Goal: Information Seeking & Learning: Compare options

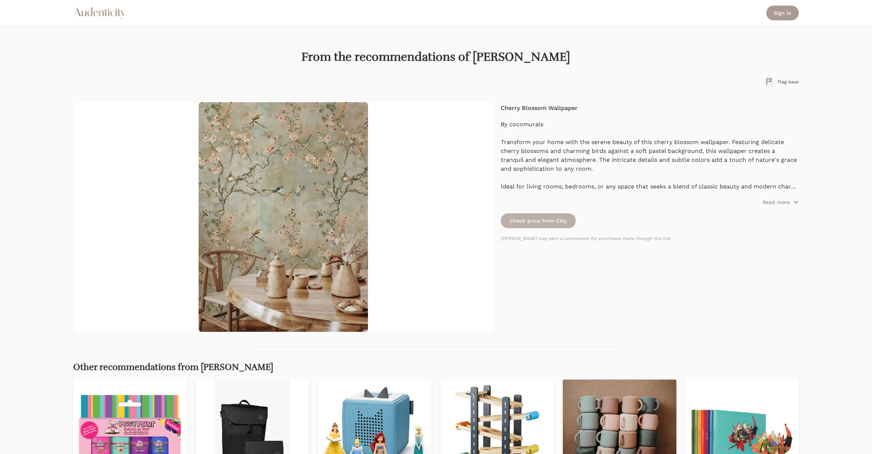
click at [529, 218] on link "Check price from Etsy" at bounding box center [538, 220] width 75 height 15
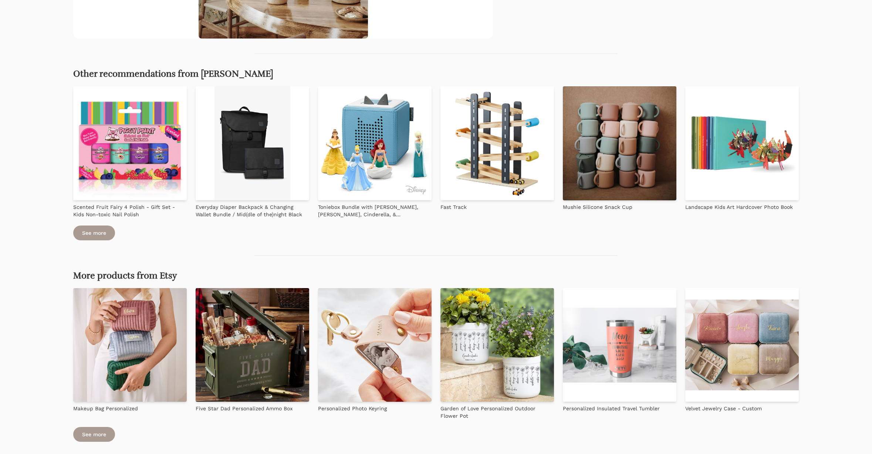
scroll to position [336, 0]
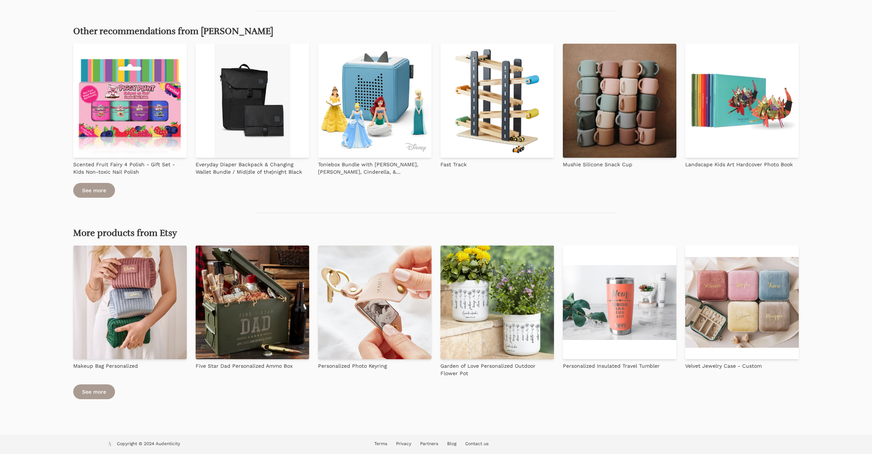
click at [361, 134] on img at bounding box center [375, 101] width 114 height 114
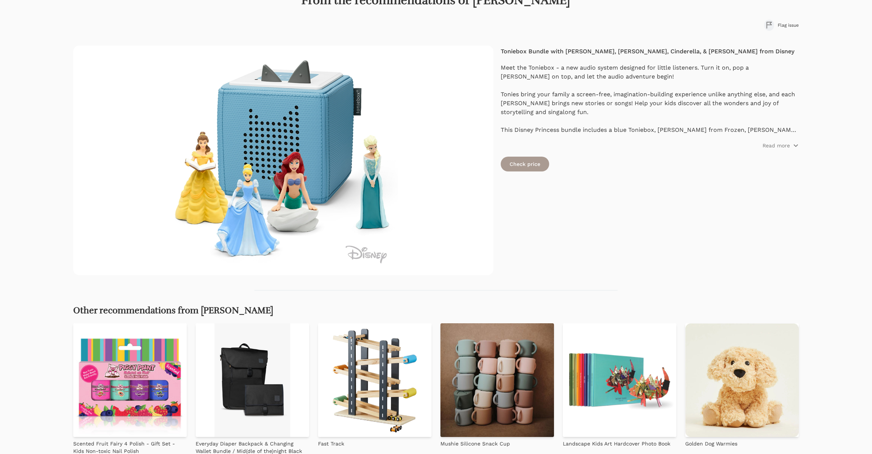
scroll to position [56, 0]
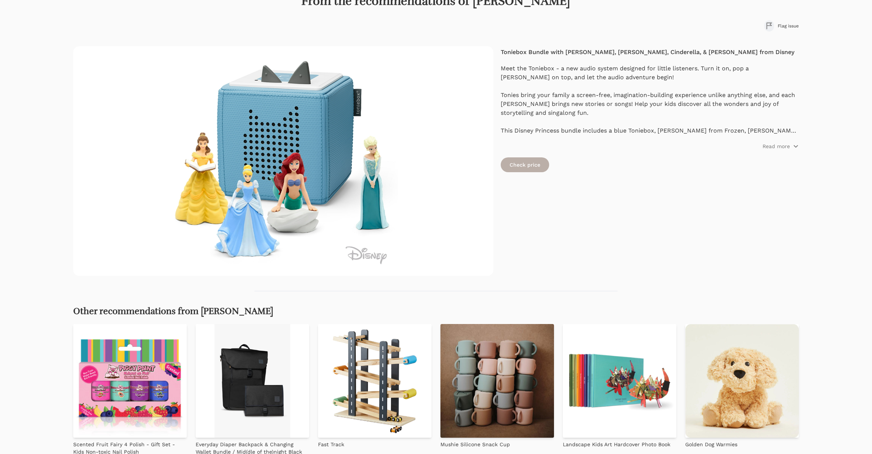
click at [517, 162] on link "Check price" at bounding box center [525, 164] width 48 height 15
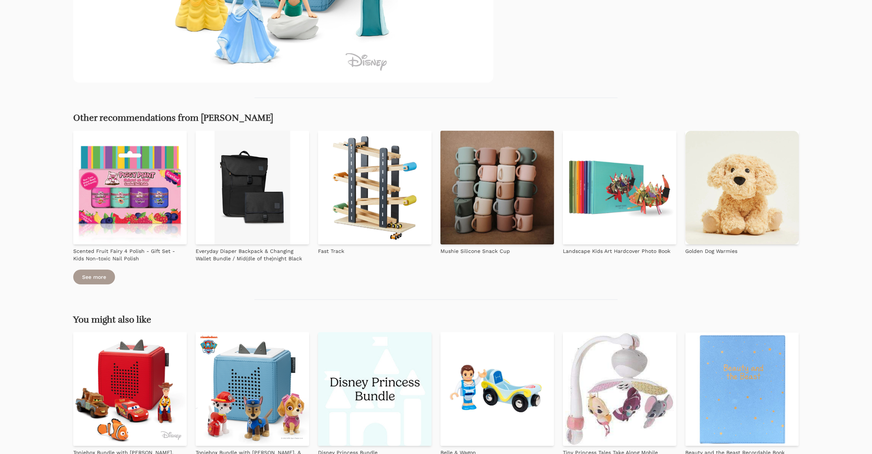
scroll to position [265, 0]
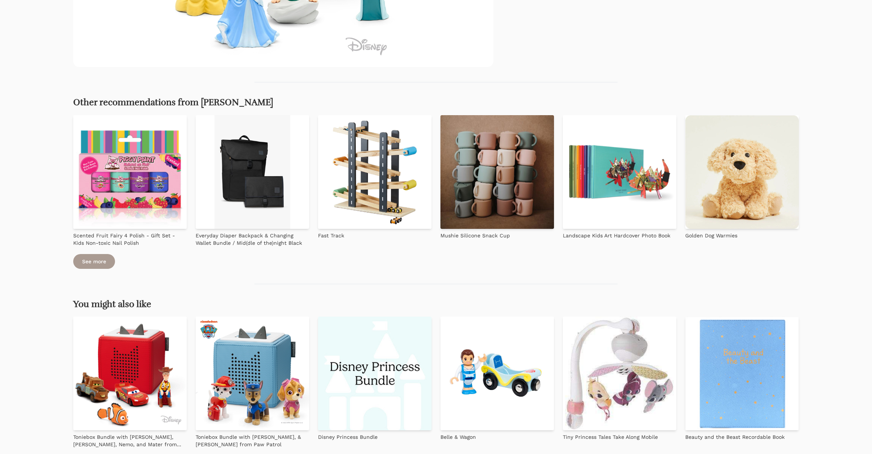
click at [363, 166] on img at bounding box center [375, 172] width 114 height 114
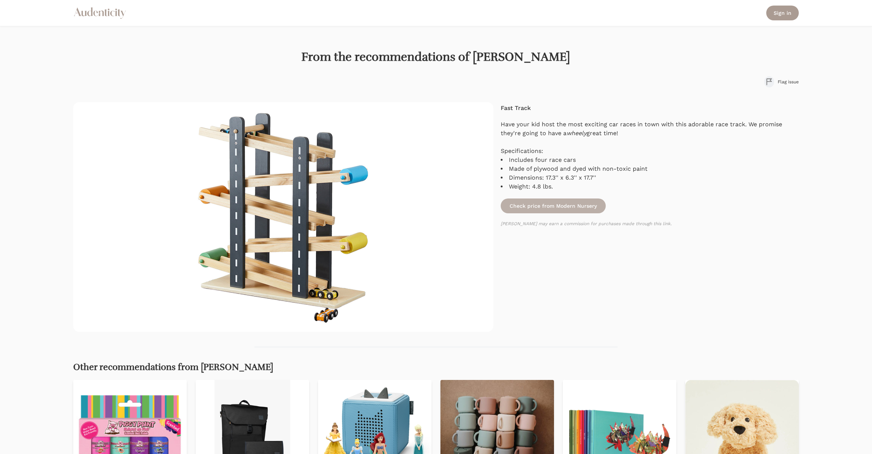
click at [569, 204] on link "Check price from Modern Nursery" at bounding box center [553, 205] width 105 height 15
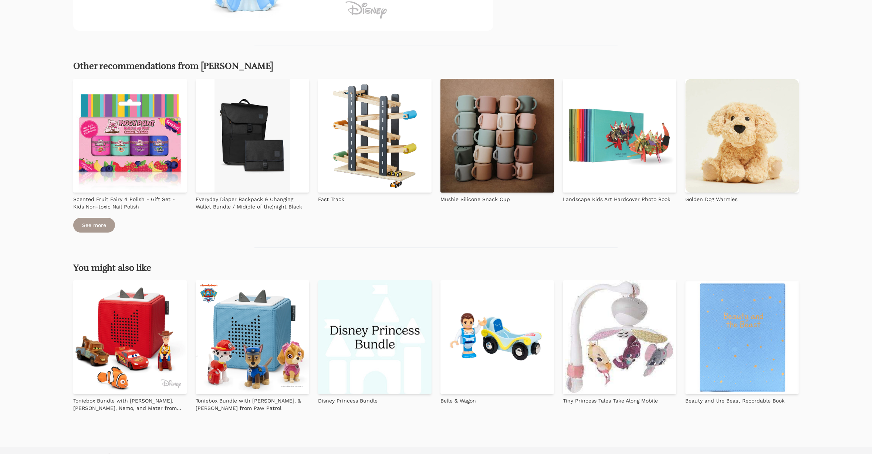
scroll to position [313, 0]
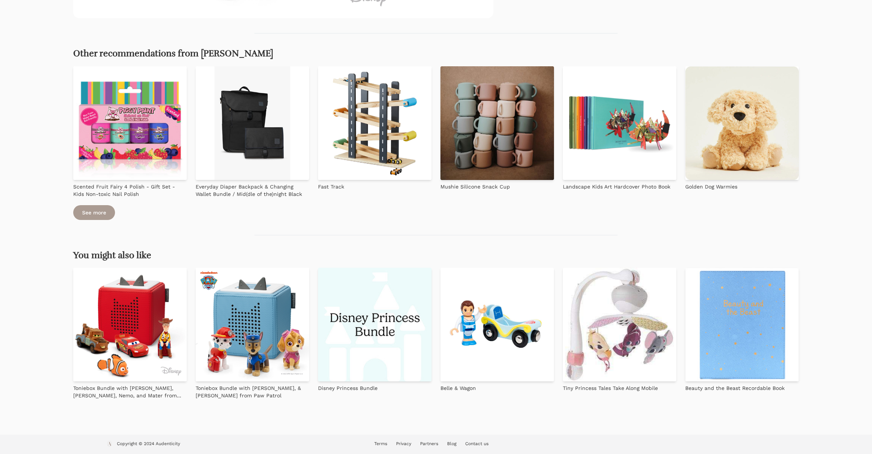
click at [706, 162] on img at bounding box center [743, 123] width 114 height 114
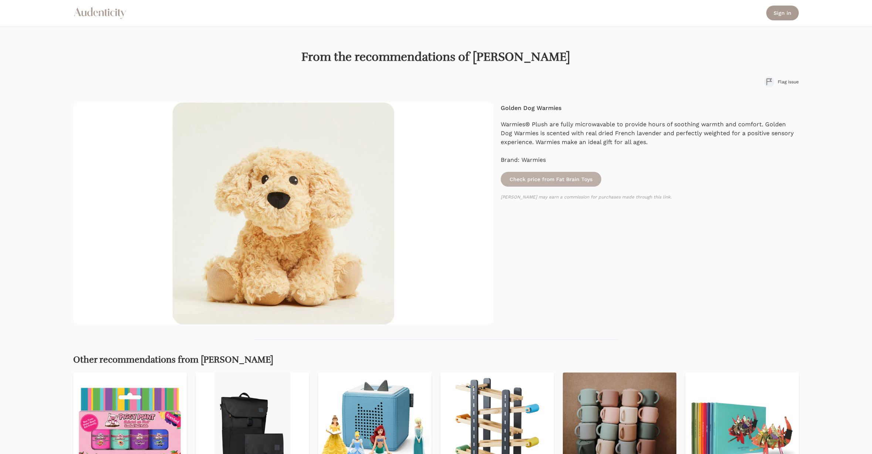
click at [566, 181] on link "Check price from Fat Brain Toys" at bounding box center [551, 179] width 101 height 15
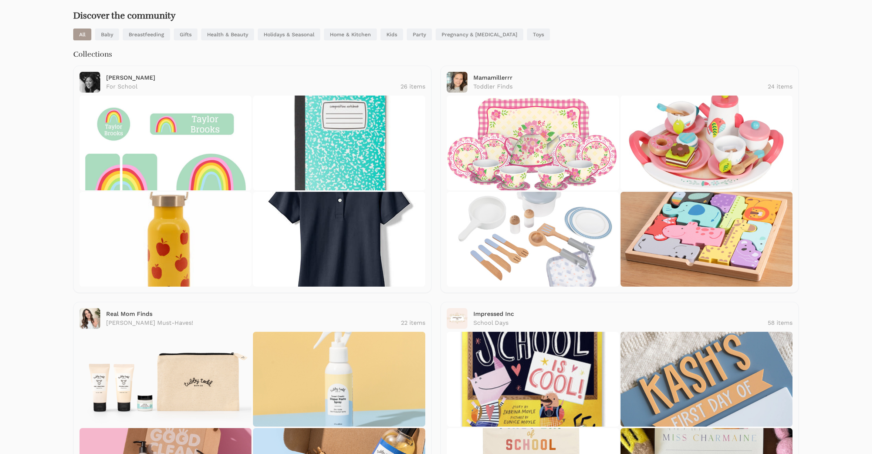
scroll to position [43, 0]
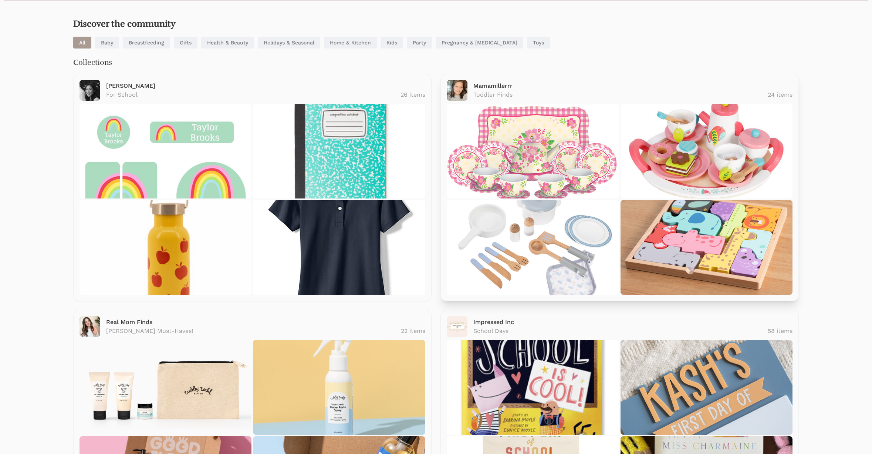
click at [518, 92] on link "Toddler Finds 24 items" at bounding box center [633, 94] width 319 height 9
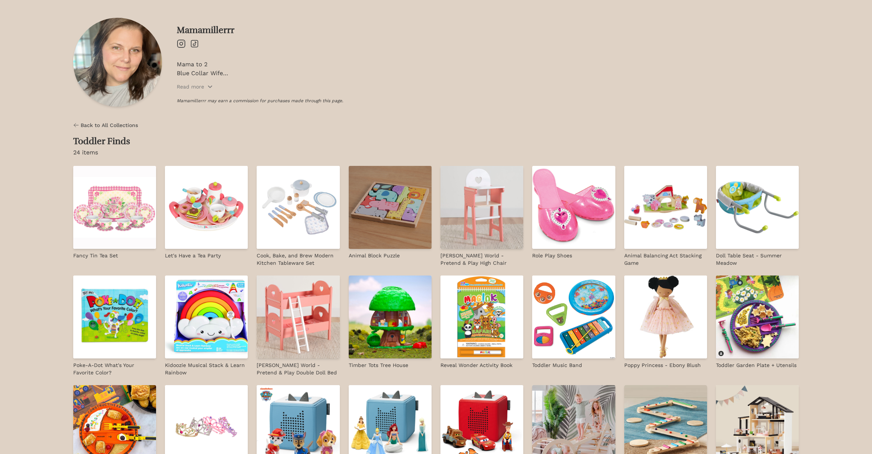
click at [411, 200] on img at bounding box center [390, 207] width 83 height 83
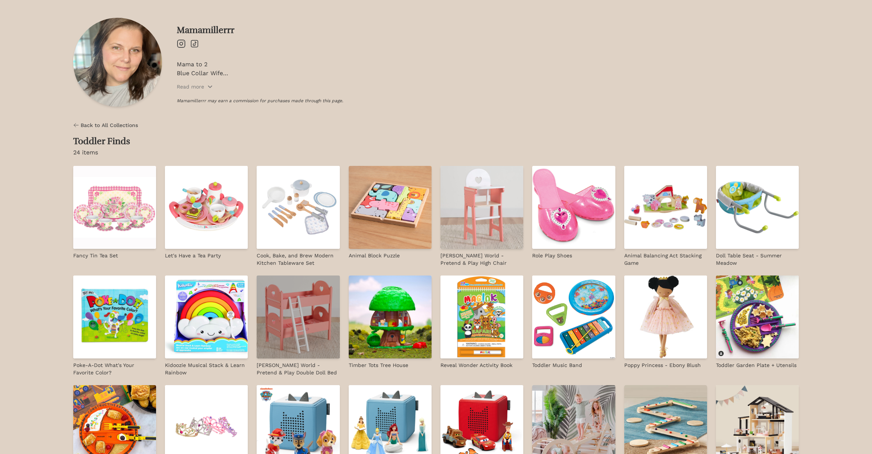
click at [317, 343] on img at bounding box center [298, 316] width 83 height 83
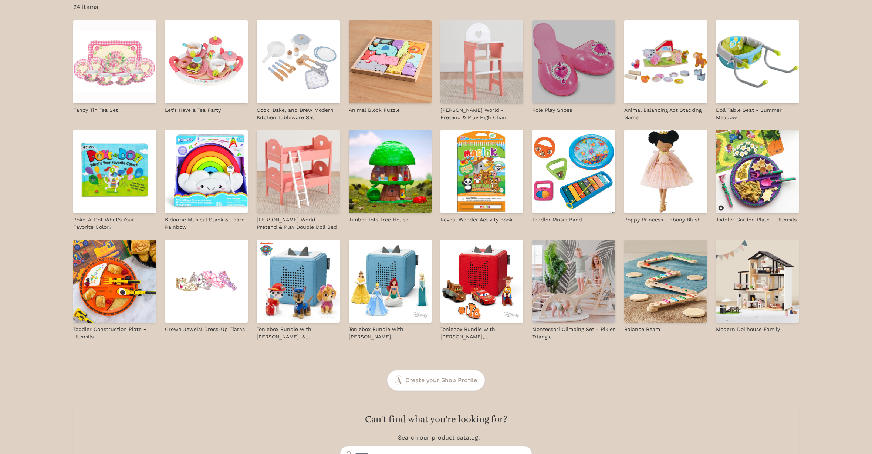
scroll to position [154, 0]
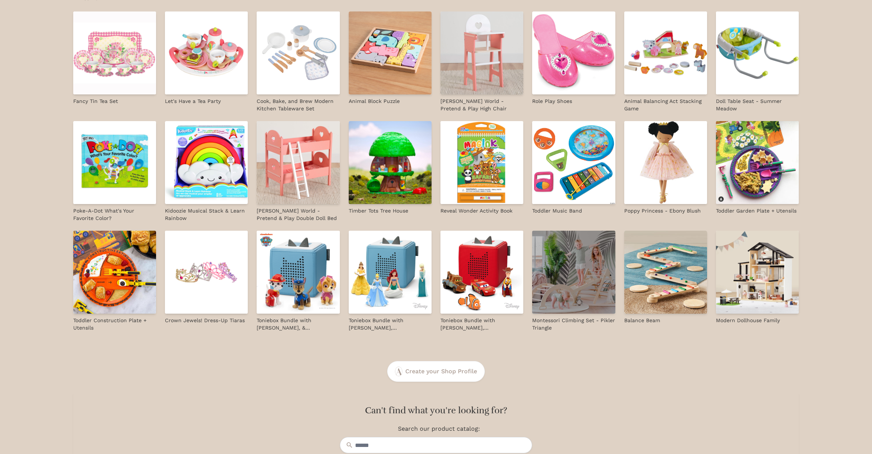
click at [596, 282] on img at bounding box center [573, 272] width 83 height 83
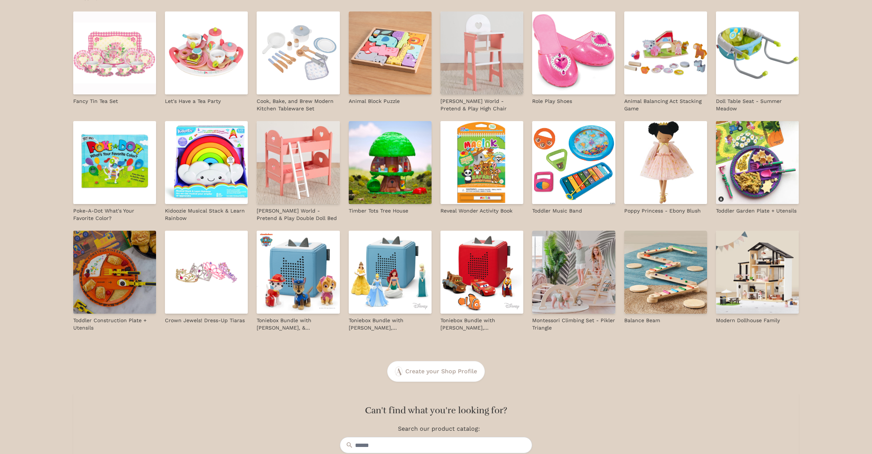
click at [115, 275] on img at bounding box center [114, 272] width 83 height 83
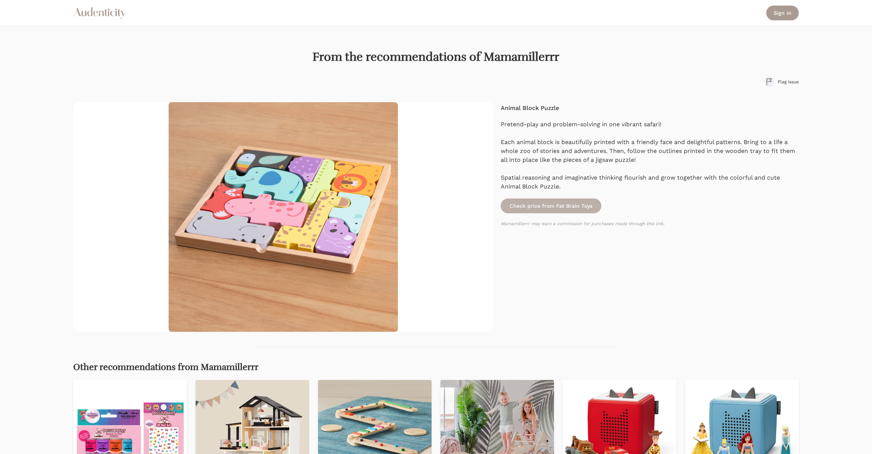
click at [525, 206] on link "Check price from Fat Brain Toys" at bounding box center [551, 205] width 101 height 15
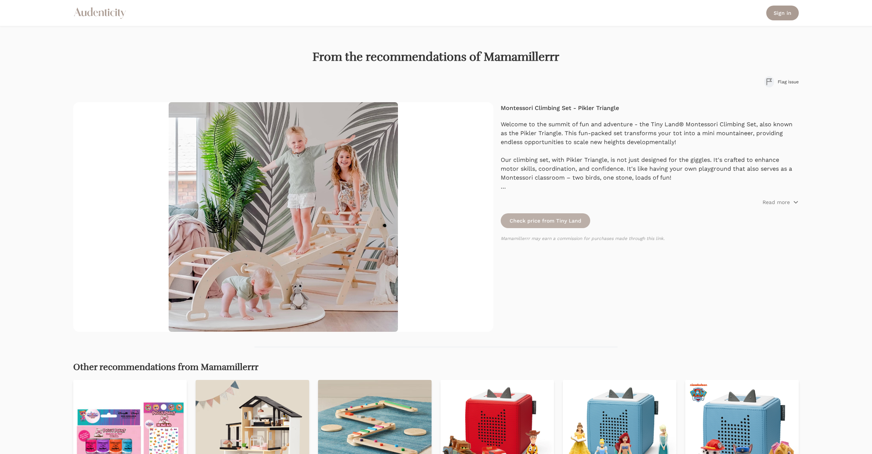
click at [546, 219] on link "Check price from Tiny Land" at bounding box center [546, 220] width 90 height 15
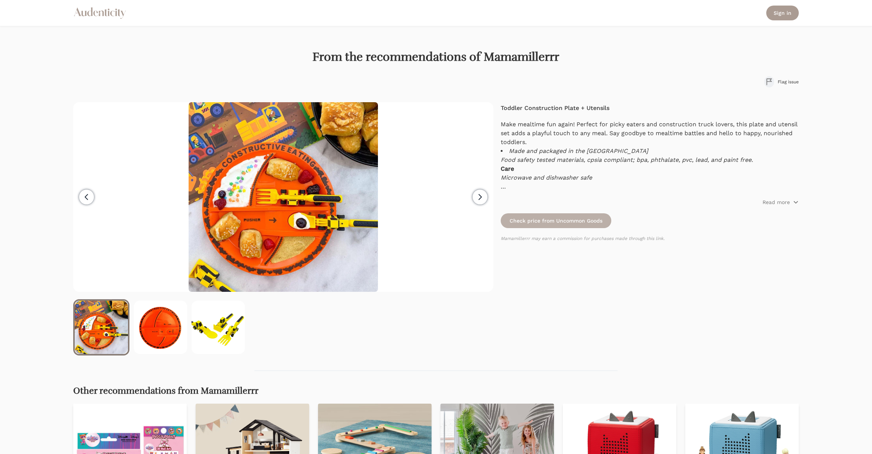
click at [566, 222] on link "Check price from Uncommon Goods" at bounding box center [556, 220] width 111 height 15
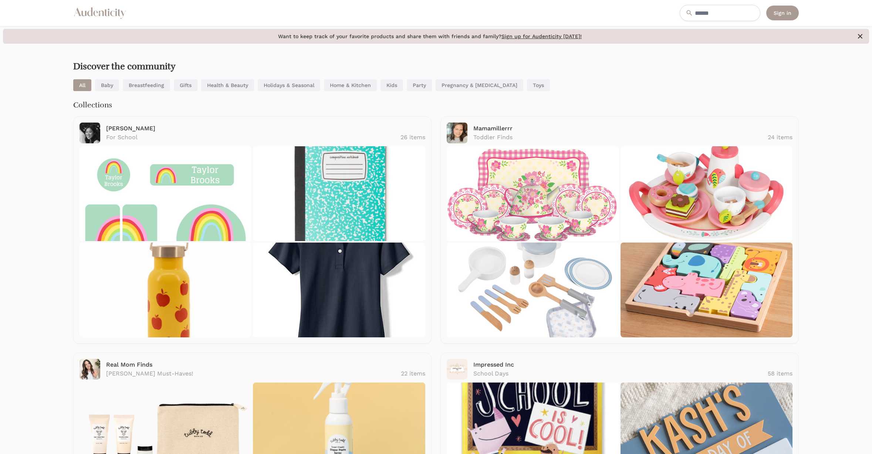
scroll to position [43, 0]
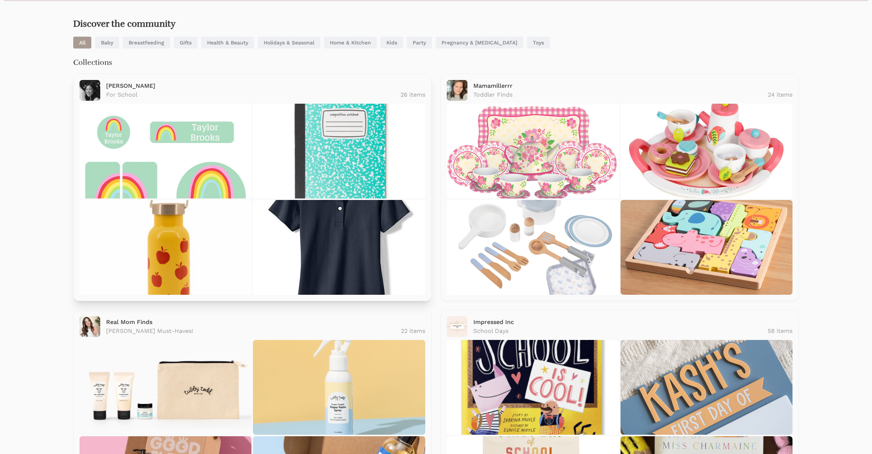
click at [126, 90] on p "For School" at bounding box center [121, 94] width 31 height 9
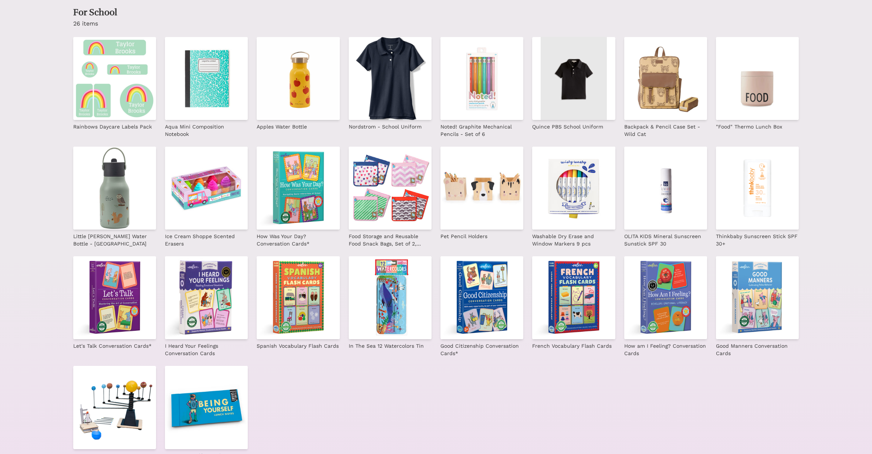
scroll to position [139, 0]
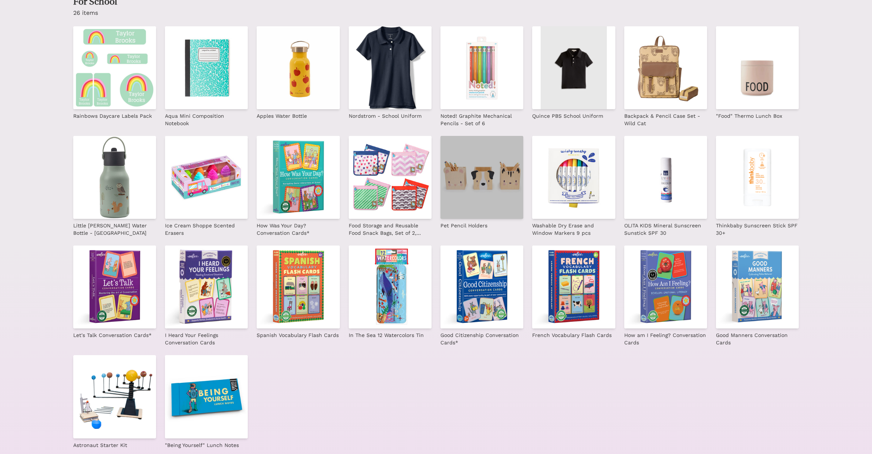
click at [508, 187] on img at bounding box center [482, 177] width 83 height 83
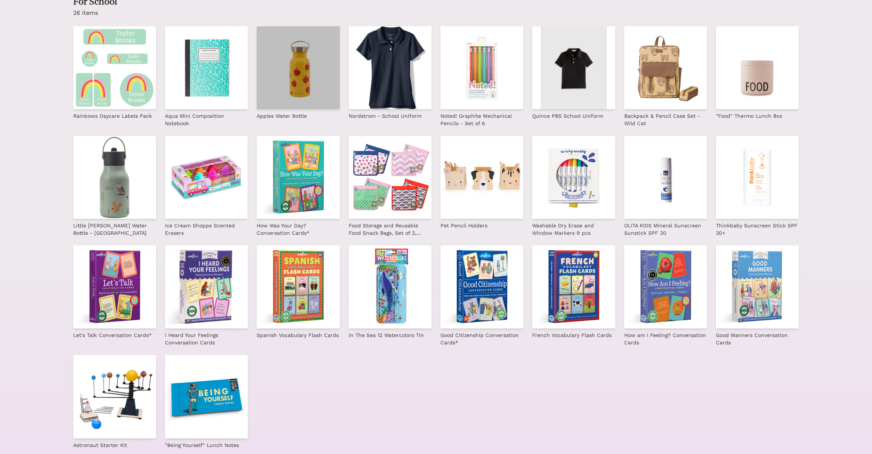
click at [295, 96] on img at bounding box center [298, 67] width 83 height 83
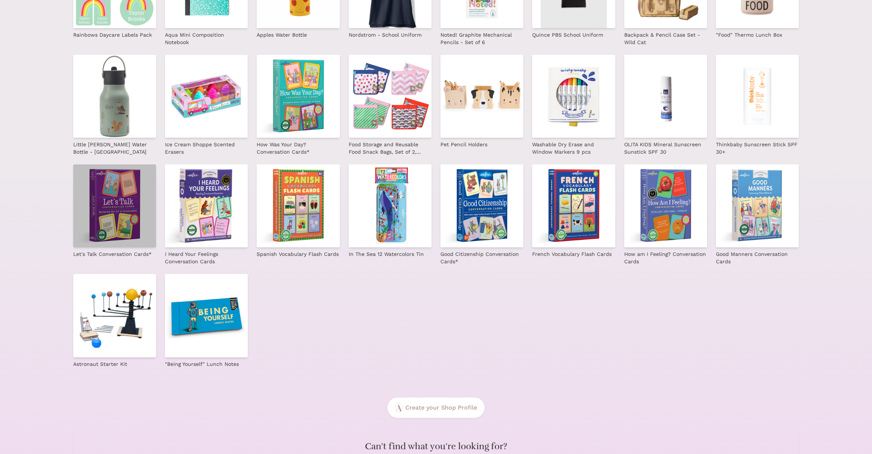
scroll to position [280, 0]
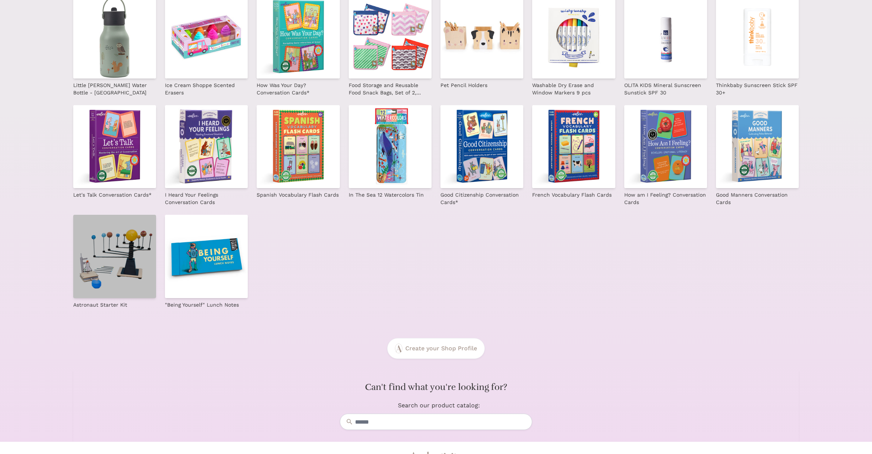
click at [133, 249] on img at bounding box center [114, 256] width 83 height 83
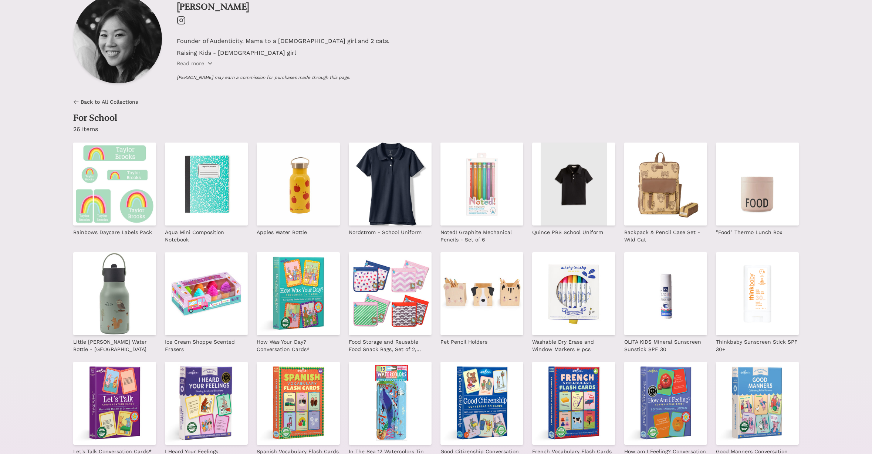
scroll to position [0, 0]
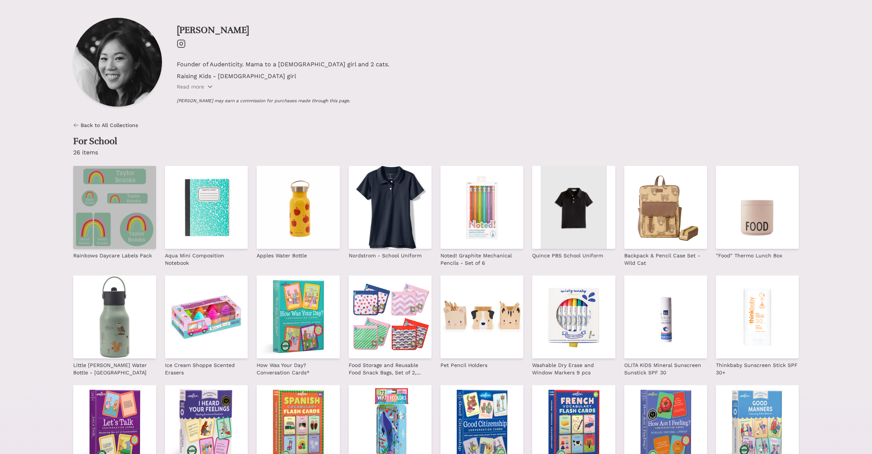
drag, startPoint x: 139, startPoint y: 196, endPoint x: 144, endPoint y: 195, distance: 5.0
click at [139, 196] on img at bounding box center [114, 207] width 83 height 83
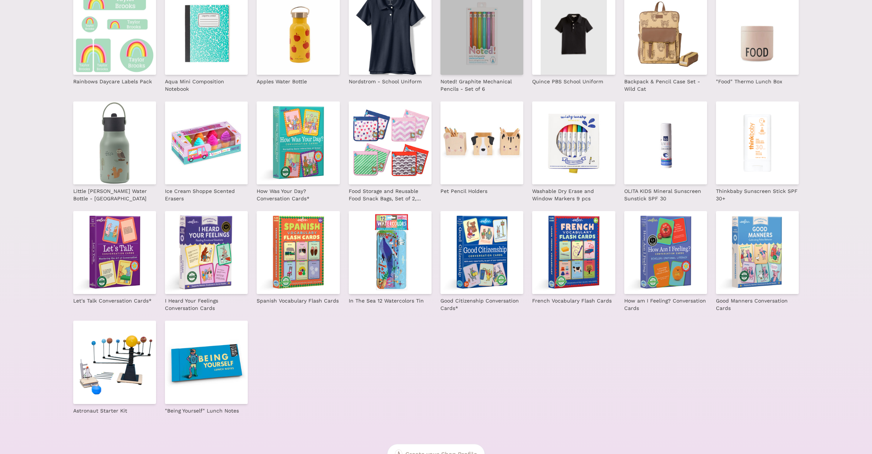
scroll to position [318, 0]
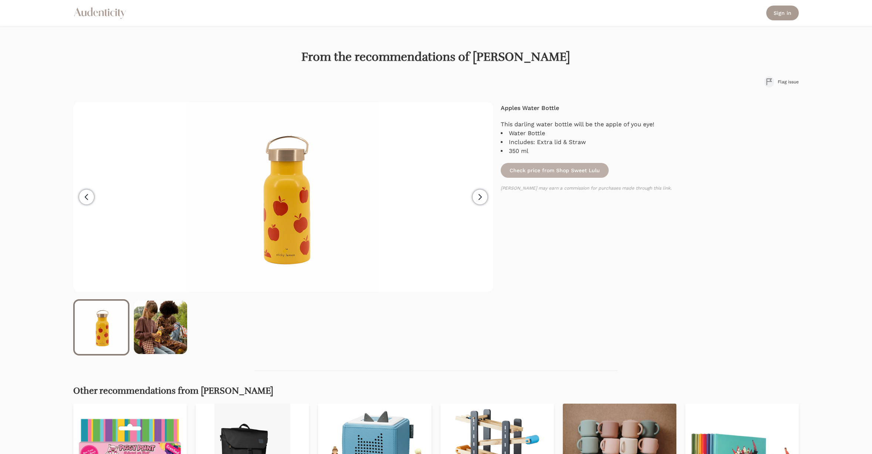
click at [599, 165] on link "Check price from Shop Sweet Lulu" at bounding box center [555, 170] width 108 height 15
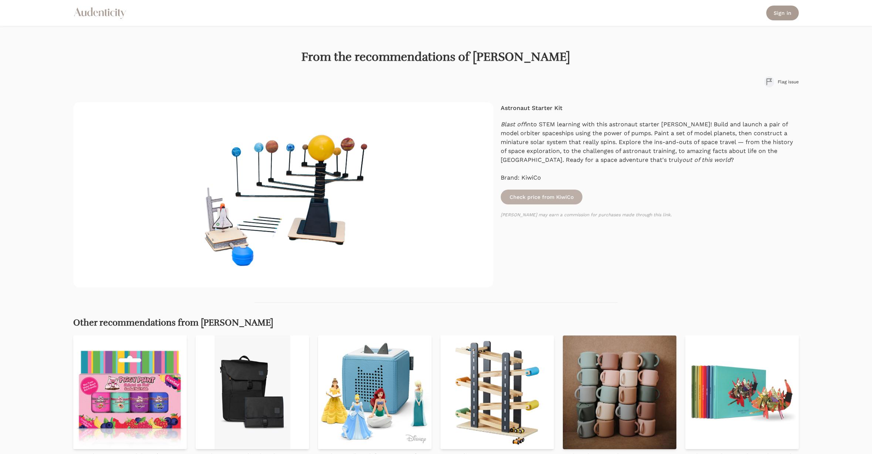
click at [558, 196] on link "Check price from KiwiCo" at bounding box center [542, 196] width 82 height 15
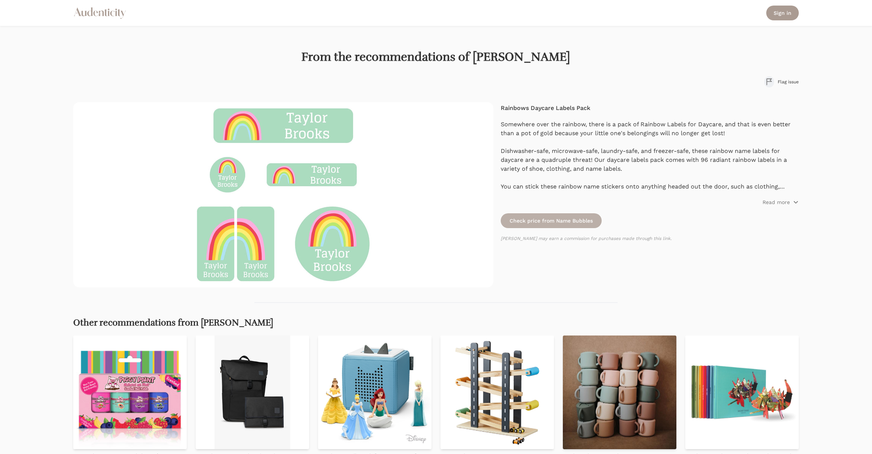
click at [568, 217] on link "Check price from Name Bubbles" at bounding box center [551, 220] width 101 height 15
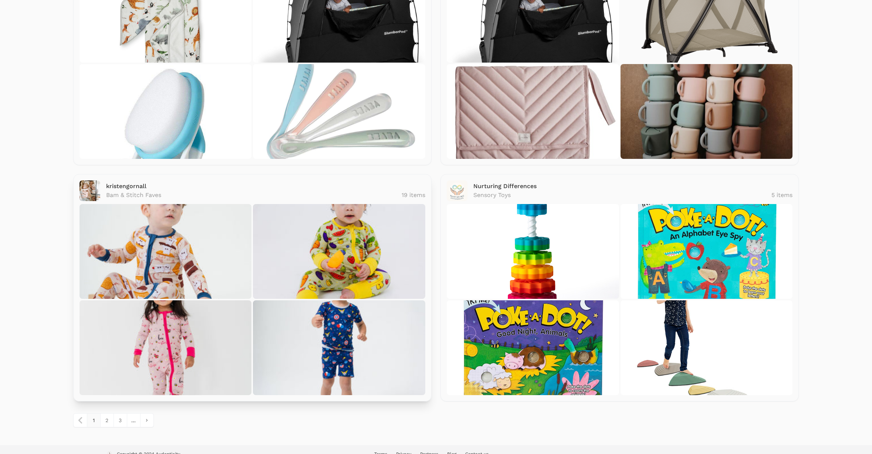
scroll to position [883, 0]
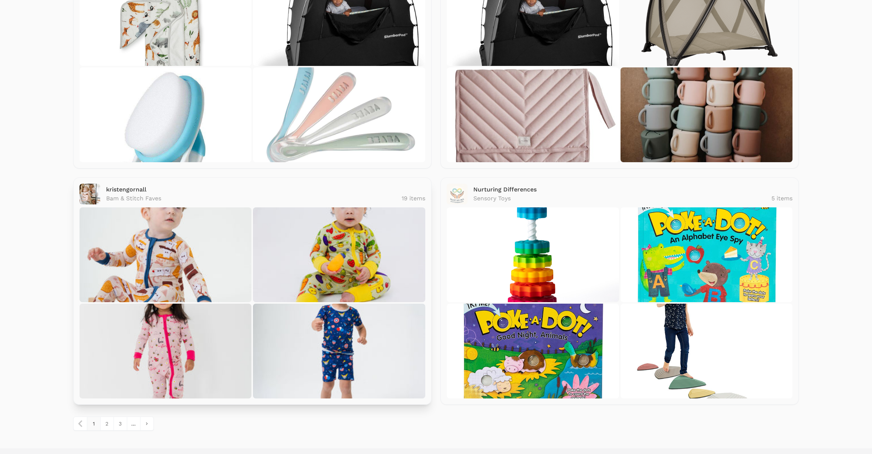
click at [255, 249] on img at bounding box center [339, 254] width 172 height 95
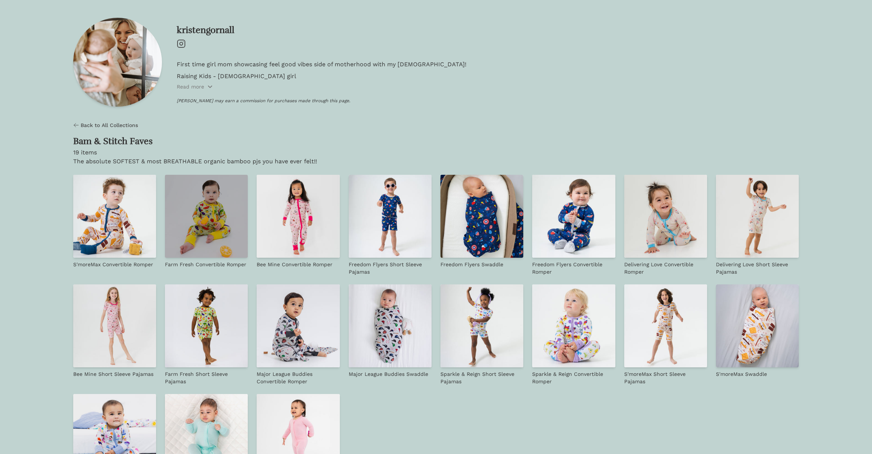
click at [209, 220] on img at bounding box center [206, 216] width 83 height 83
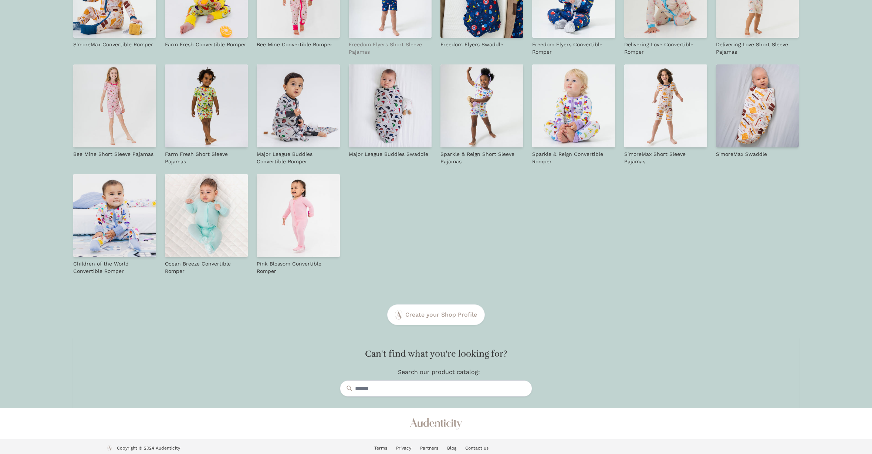
scroll to position [224, 0]
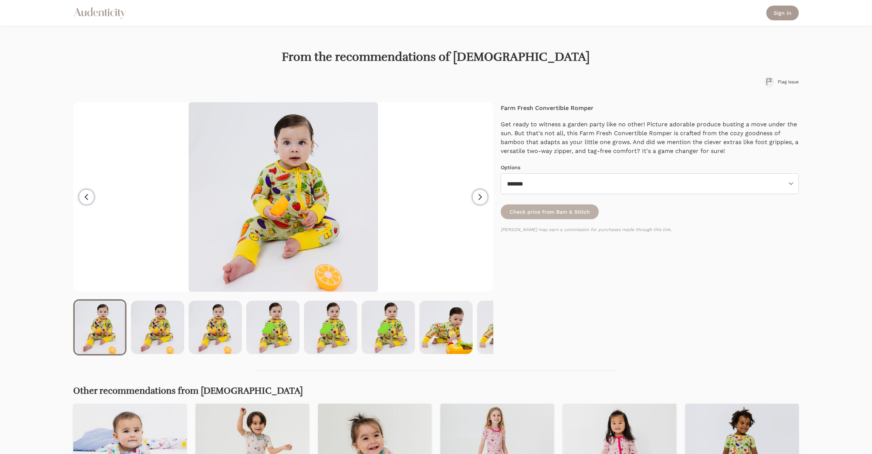
click at [557, 211] on link "Check price from Bam & Stitch" at bounding box center [550, 211] width 98 height 15
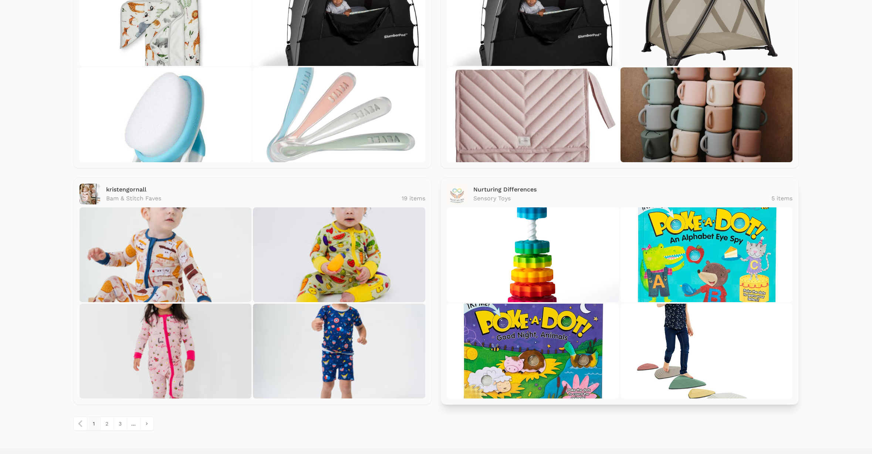
scroll to position [897, 0]
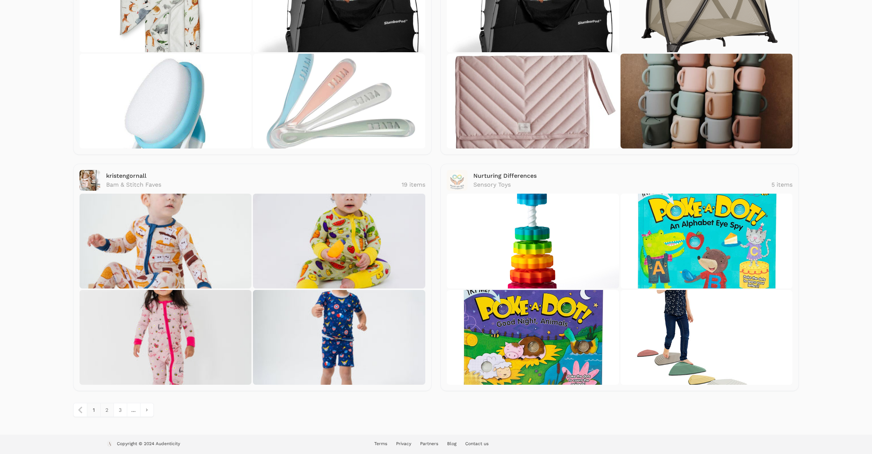
click at [108, 404] on link "2" at bounding box center [106, 409] width 13 height 13
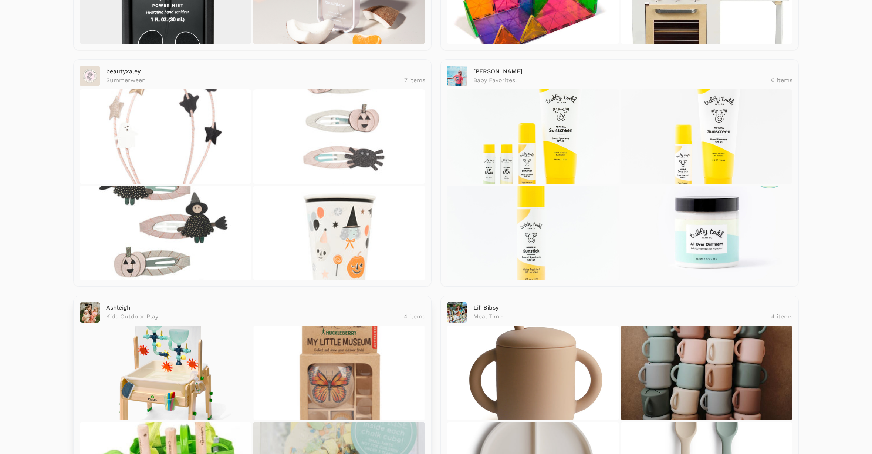
scroll to position [306, 0]
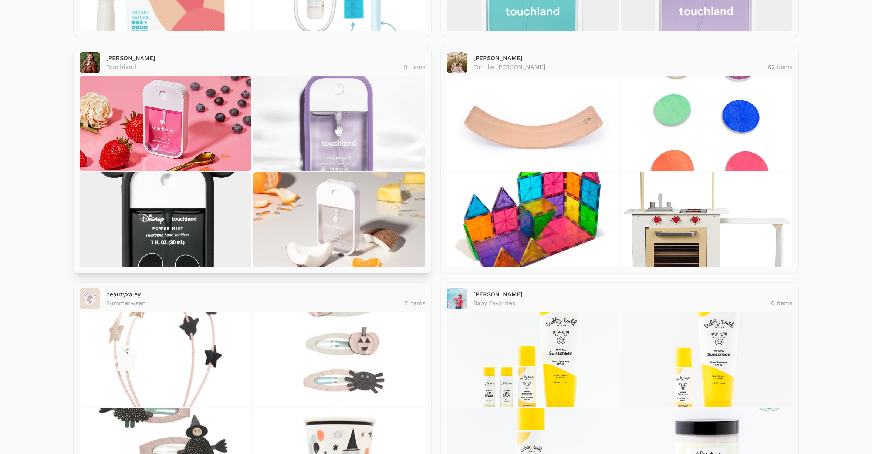
click at [166, 215] on img at bounding box center [166, 219] width 172 height 95
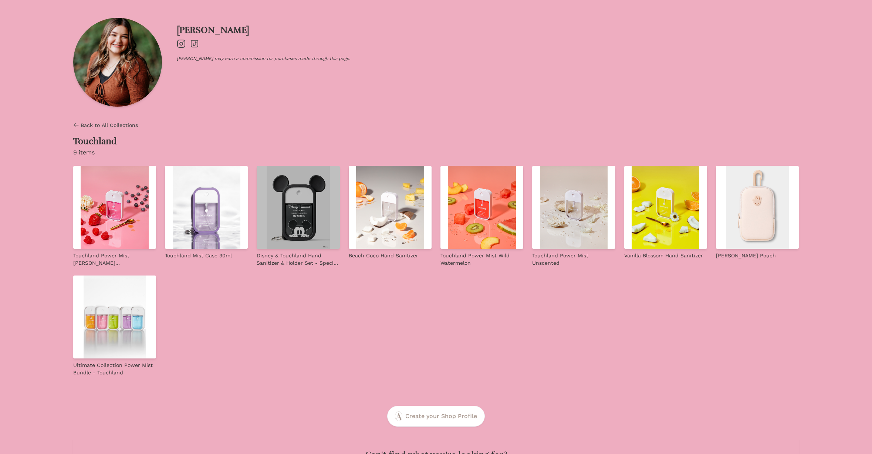
click at [309, 202] on img at bounding box center [298, 207] width 83 height 83
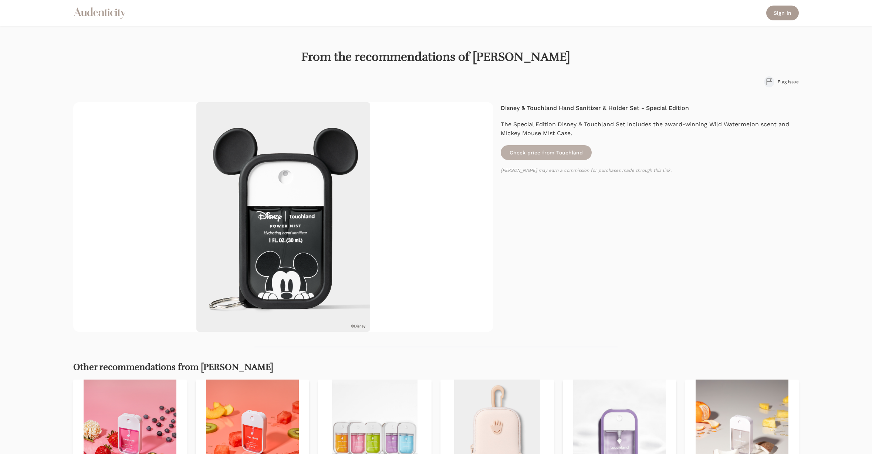
click at [540, 149] on link "Check price from Touchland" at bounding box center [546, 152] width 91 height 15
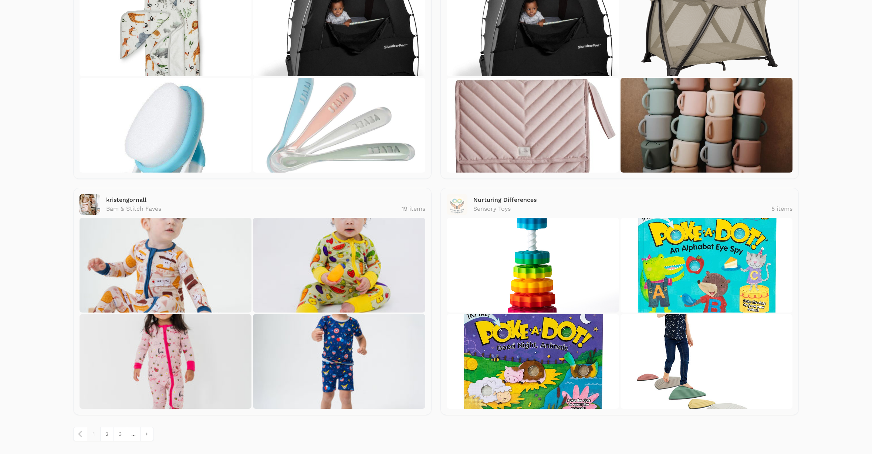
scroll to position [897, 0]
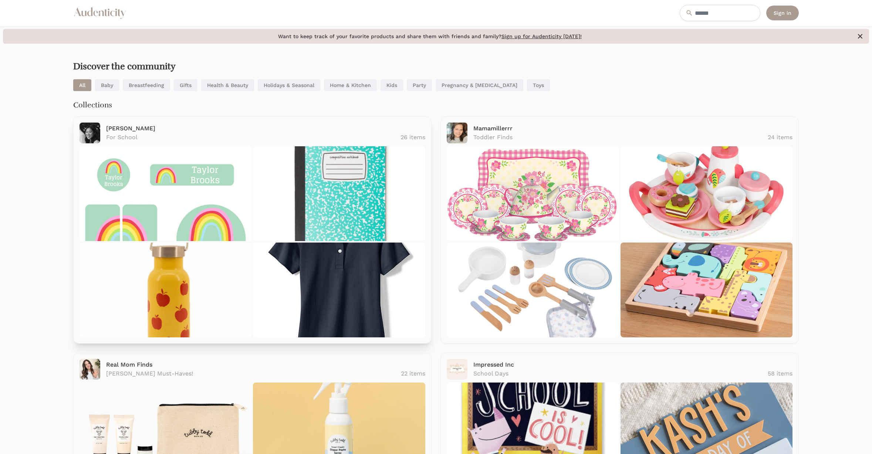
click at [245, 127] on p "Sabrina" at bounding box center [265, 128] width 319 height 9
click at [117, 133] on p "For School" at bounding box center [121, 137] width 31 height 9
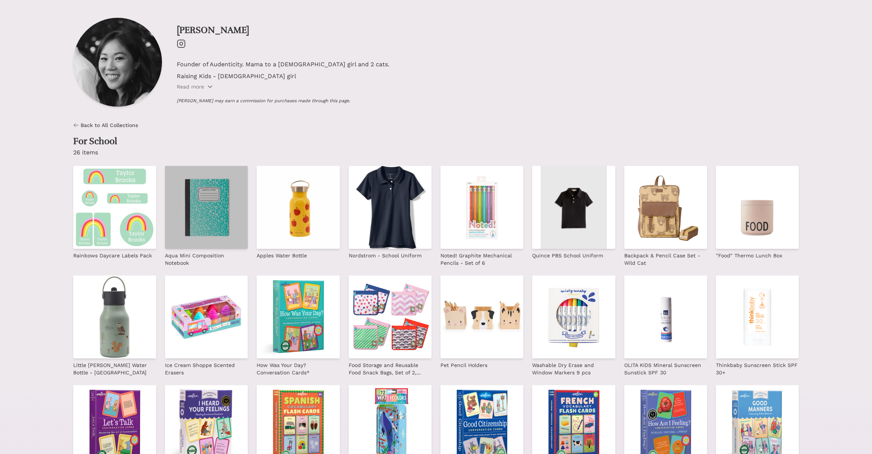
click at [199, 195] on img at bounding box center [206, 207] width 83 height 83
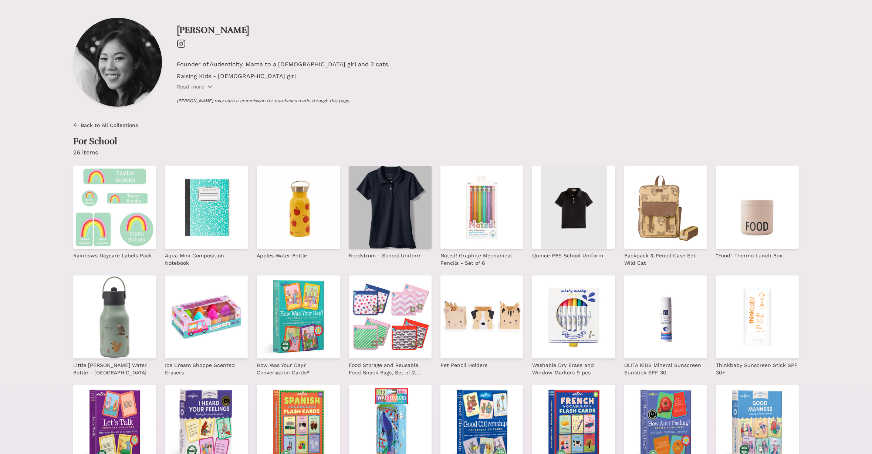
click at [385, 201] on img at bounding box center [390, 207] width 83 height 83
click at [406, 201] on img at bounding box center [390, 207] width 83 height 83
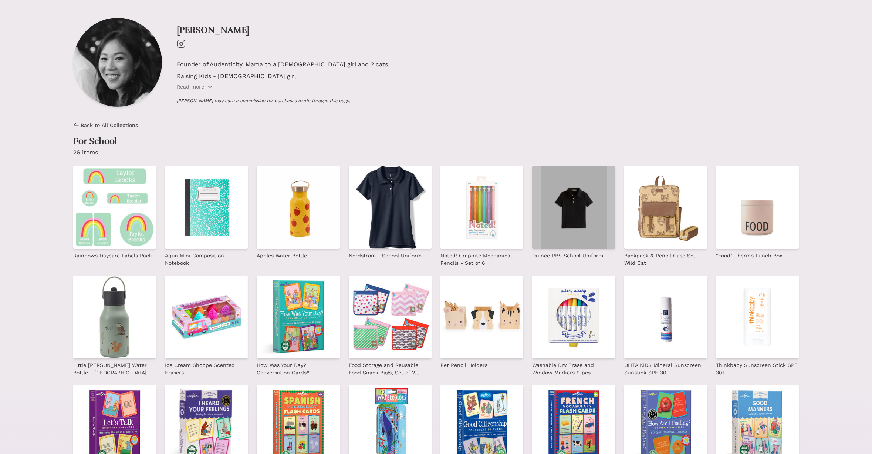
click at [583, 214] on img at bounding box center [573, 207] width 83 height 83
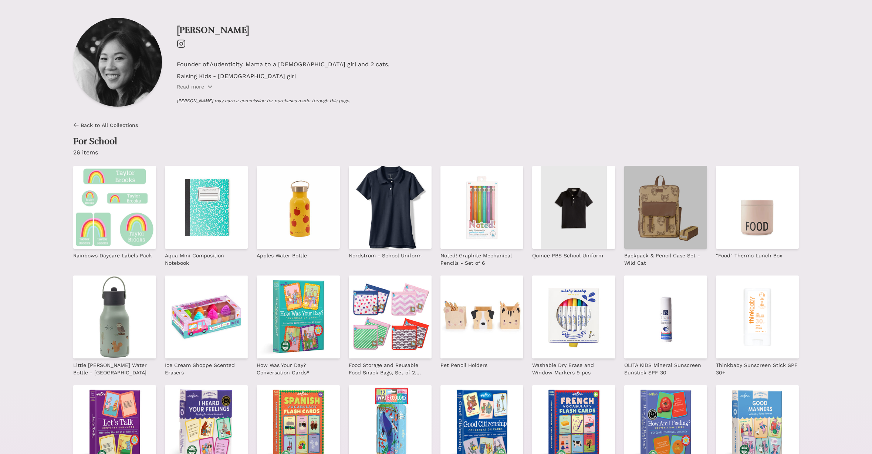
click at [677, 191] on img at bounding box center [666, 207] width 83 height 83
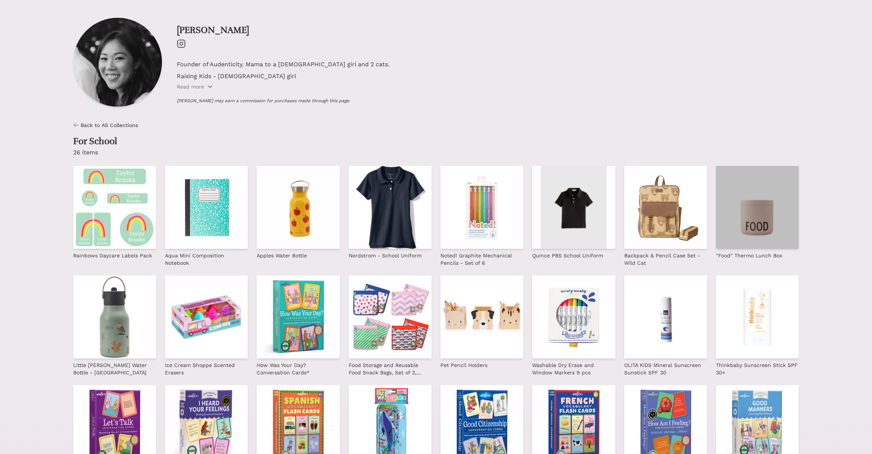
click at [767, 220] on img at bounding box center [757, 207] width 83 height 83
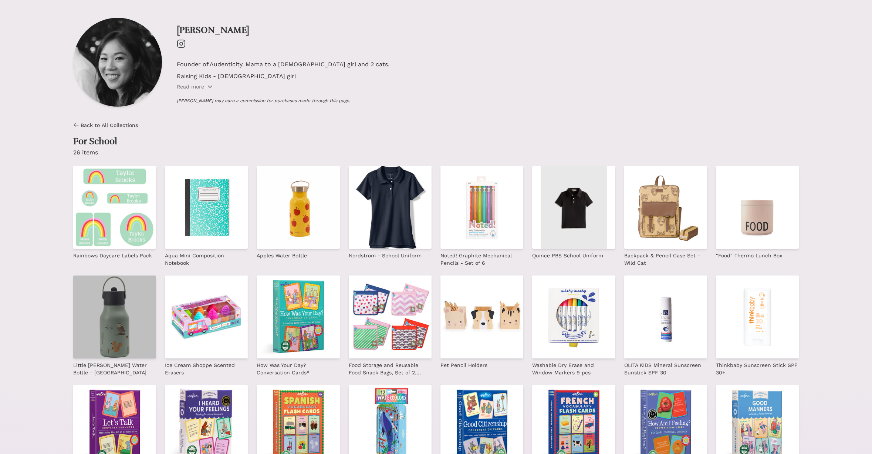
click at [127, 324] on img at bounding box center [114, 316] width 83 height 83
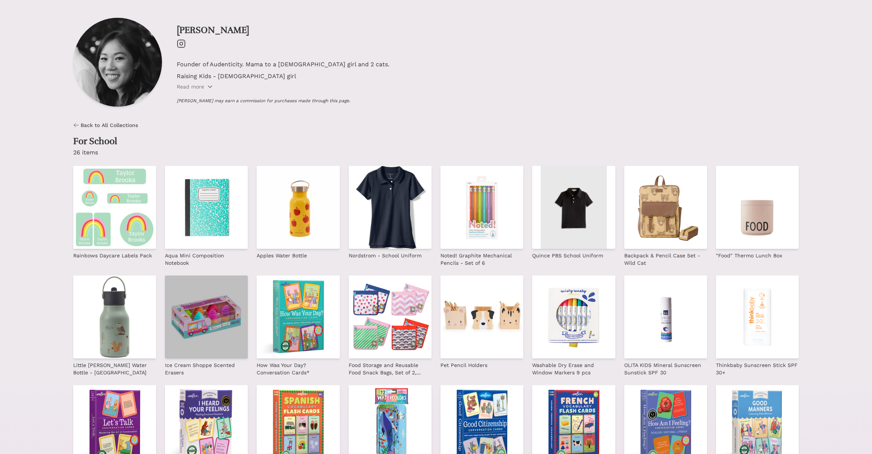
drag, startPoint x: 202, startPoint y: 301, endPoint x: 193, endPoint y: 301, distance: 8.5
click at [202, 301] on img at bounding box center [206, 316] width 83 height 83
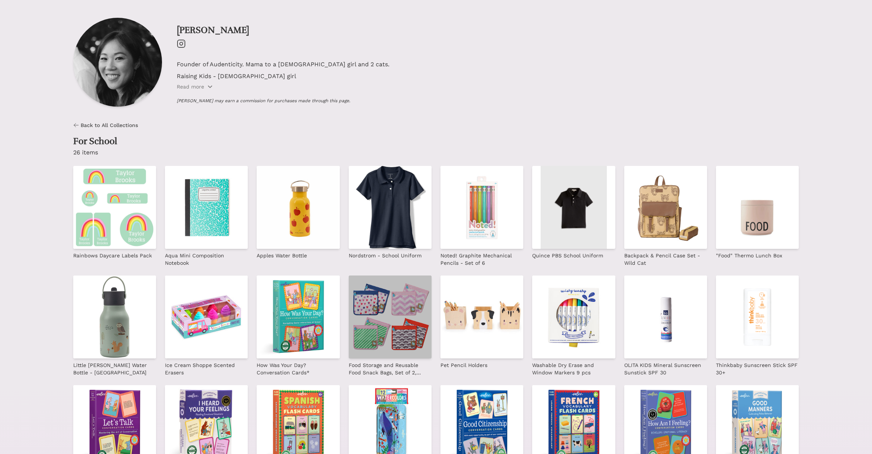
click at [372, 312] on img at bounding box center [390, 316] width 83 height 83
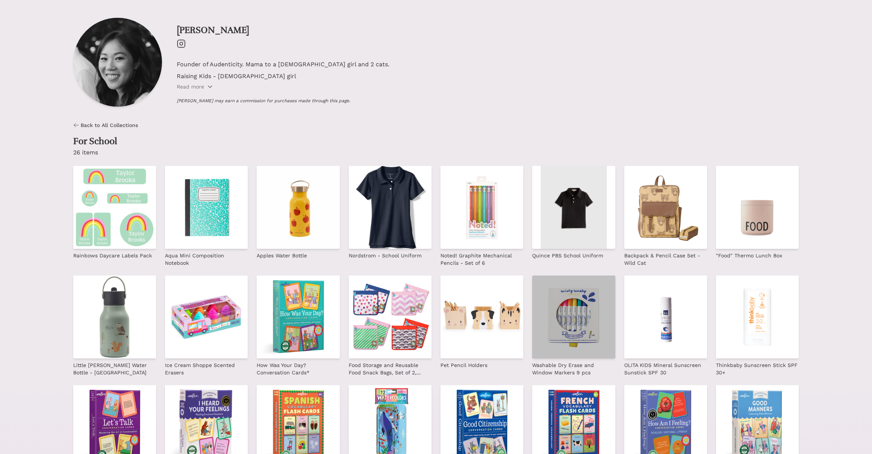
click at [541, 312] on img at bounding box center [573, 316] width 83 height 83
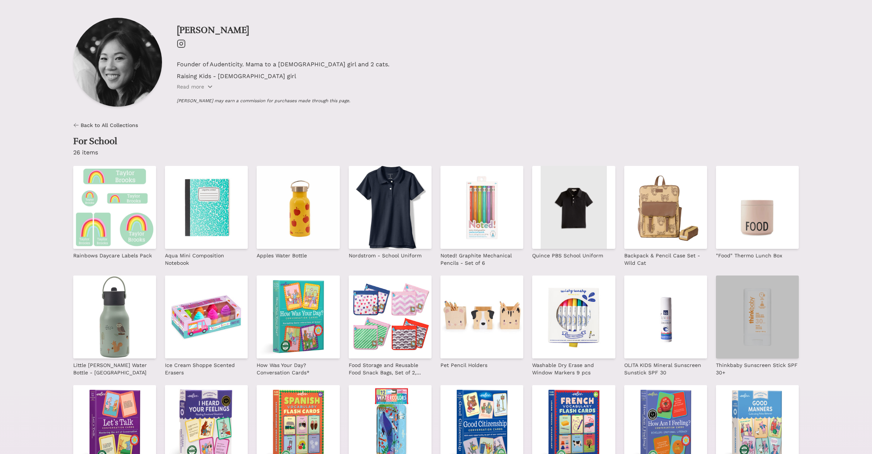
click at [745, 326] on img at bounding box center [757, 316] width 83 height 83
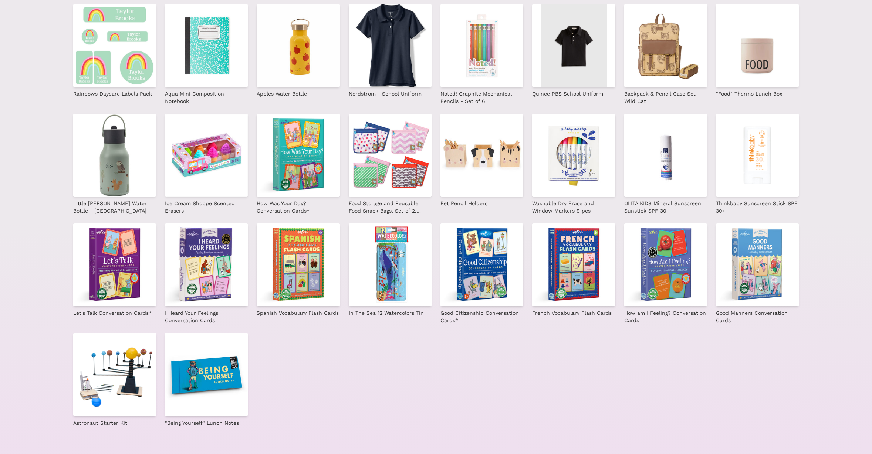
scroll to position [159, 0]
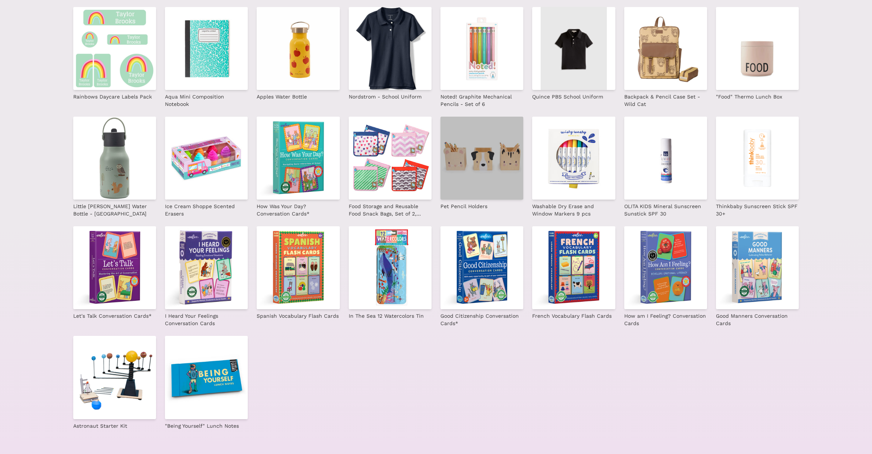
click at [464, 179] on img at bounding box center [482, 158] width 83 height 83
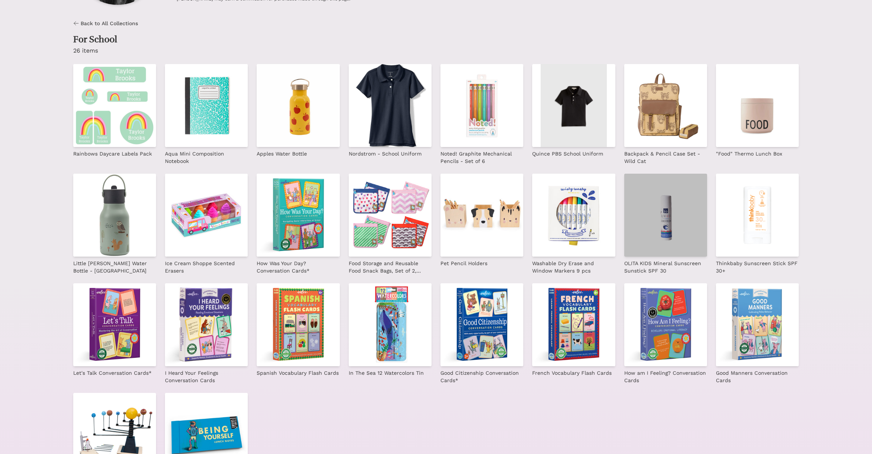
scroll to position [92, 0]
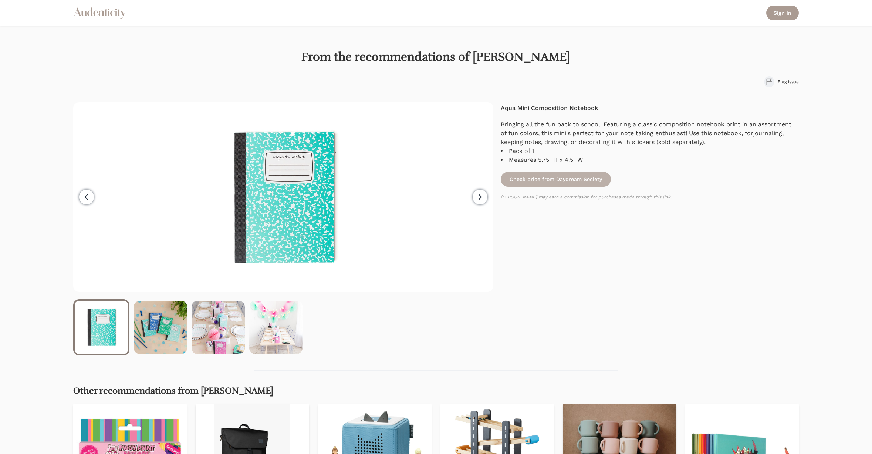
click at [593, 182] on link "Check price from Daydream Society" at bounding box center [556, 179] width 110 height 15
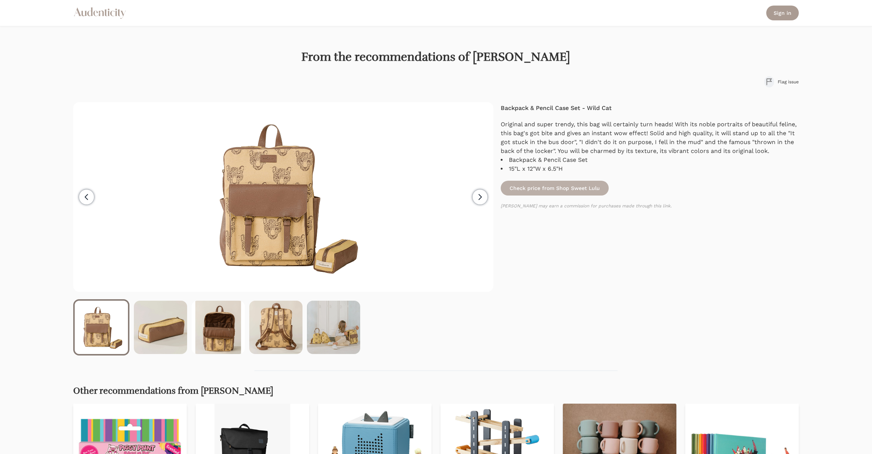
click at [585, 188] on link "Check price from Shop Sweet Lulu" at bounding box center [555, 188] width 108 height 15
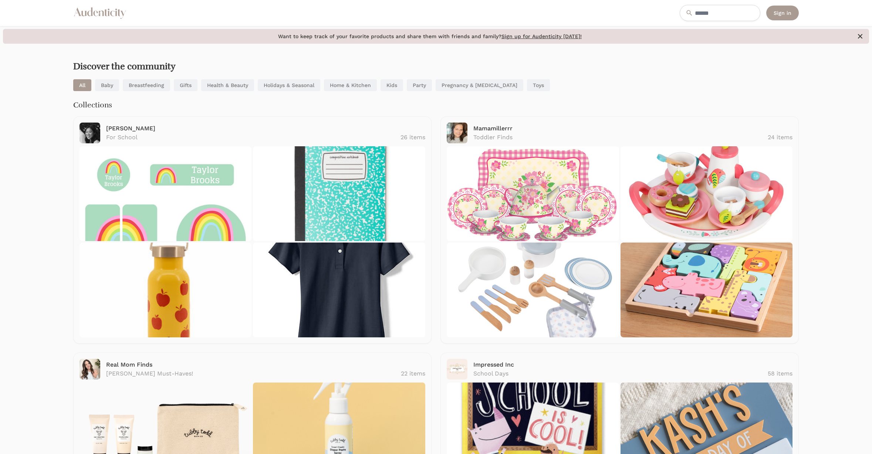
click at [108, 84] on link "Baby" at bounding box center [107, 85] width 24 height 12
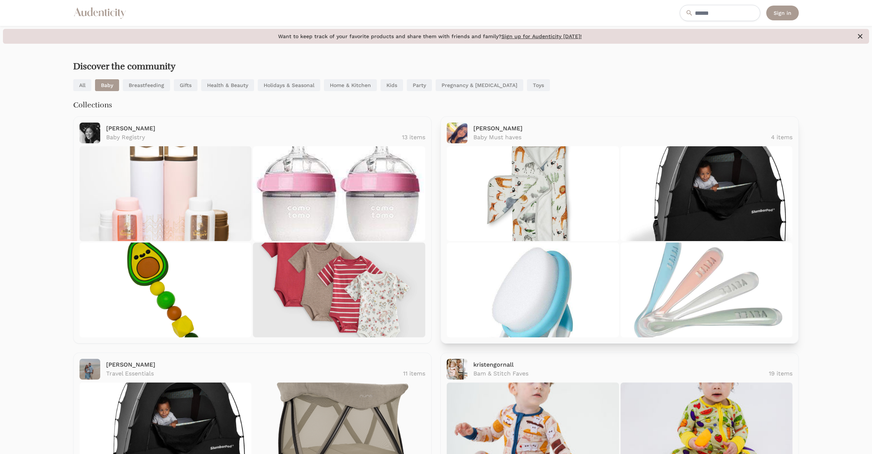
click at [707, 182] on img at bounding box center [707, 193] width 172 height 95
click at [354, 86] on link "Home & Kitchen" at bounding box center [350, 85] width 53 height 12
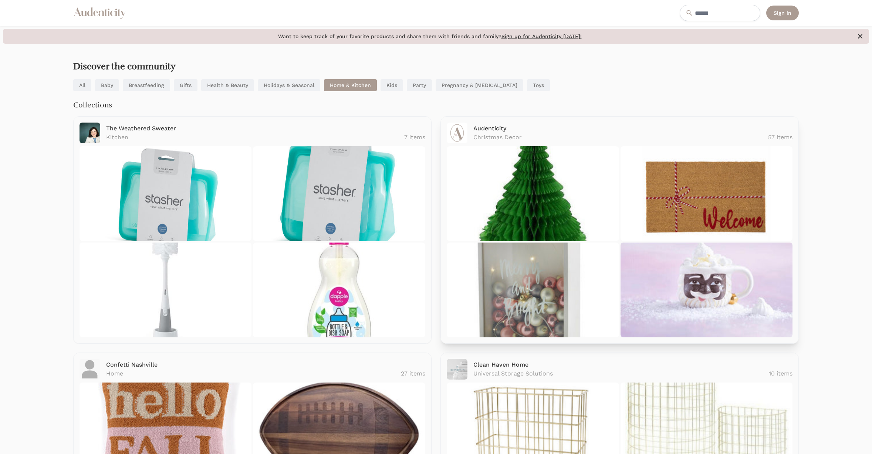
scroll to position [3, 0]
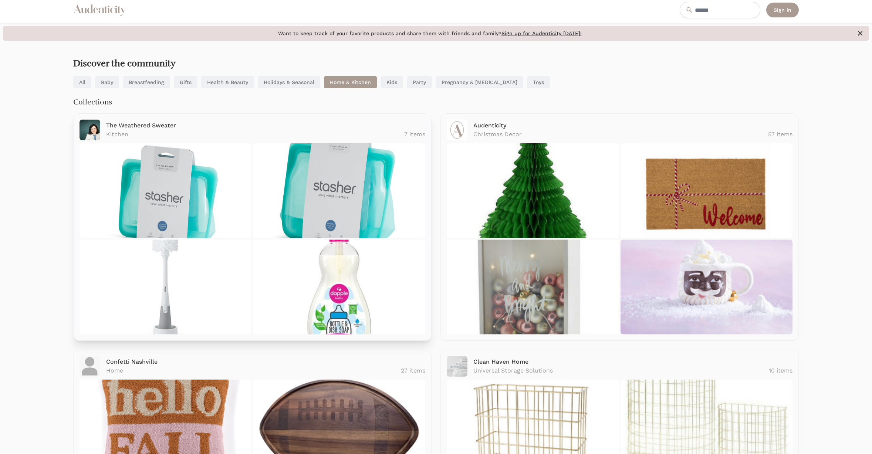
click at [279, 208] on img at bounding box center [339, 190] width 172 height 95
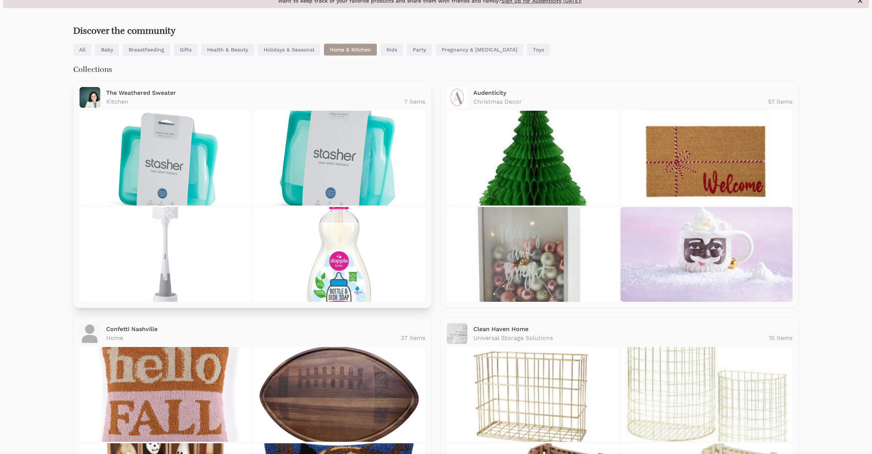
scroll to position [36, 0]
click at [421, 50] on link "Party" at bounding box center [419, 49] width 25 height 12
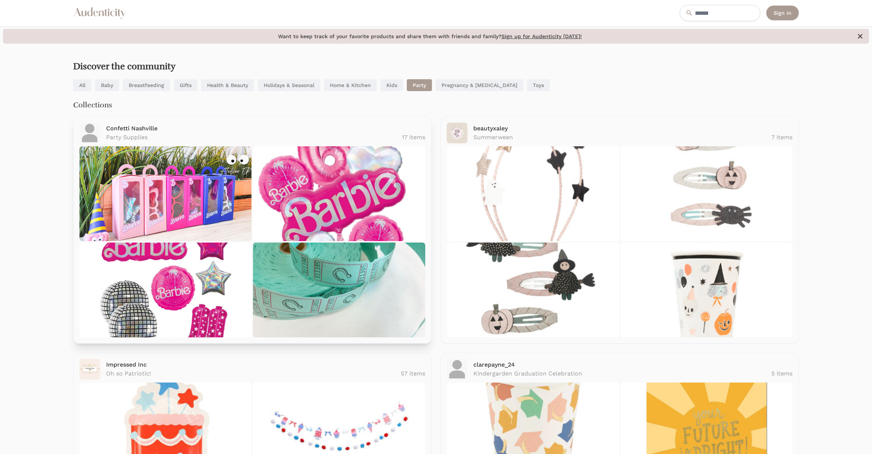
click at [195, 134] on link "Party Supplies 17 items" at bounding box center [265, 137] width 319 height 9
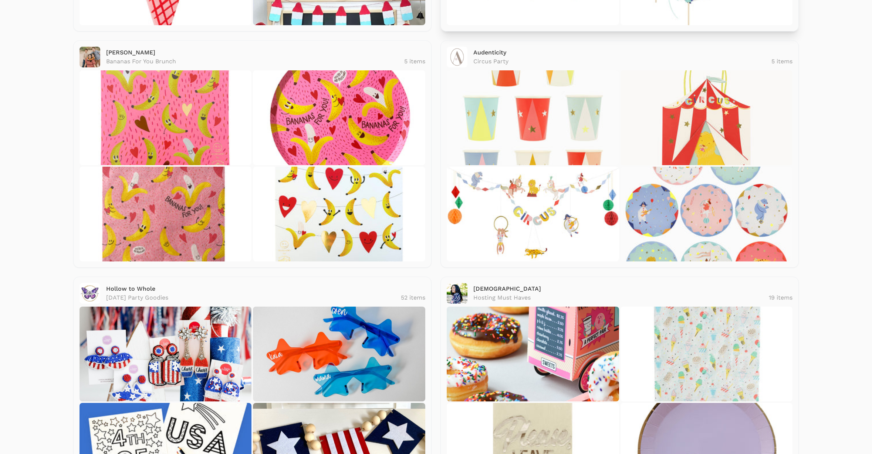
scroll to position [459, 0]
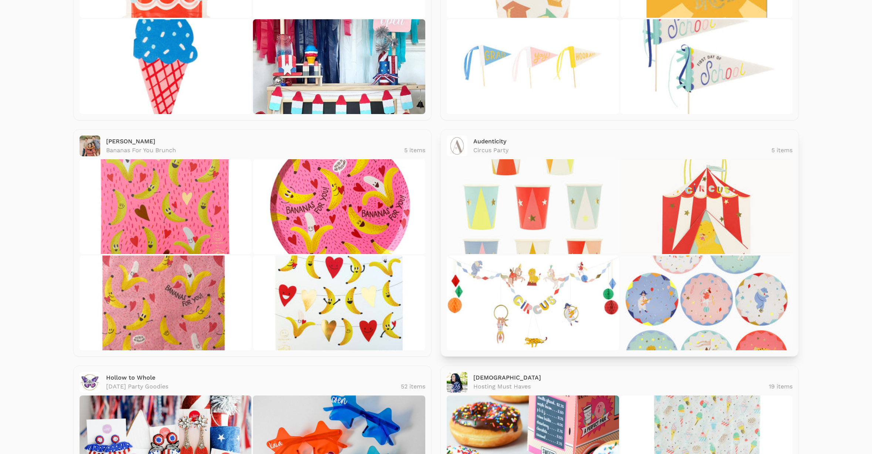
click at [488, 145] on p "Audenticity" at bounding box center [633, 141] width 319 height 9
click at [458, 141] on img at bounding box center [457, 145] width 21 height 21
click at [596, 251] on img at bounding box center [533, 206] width 172 height 95
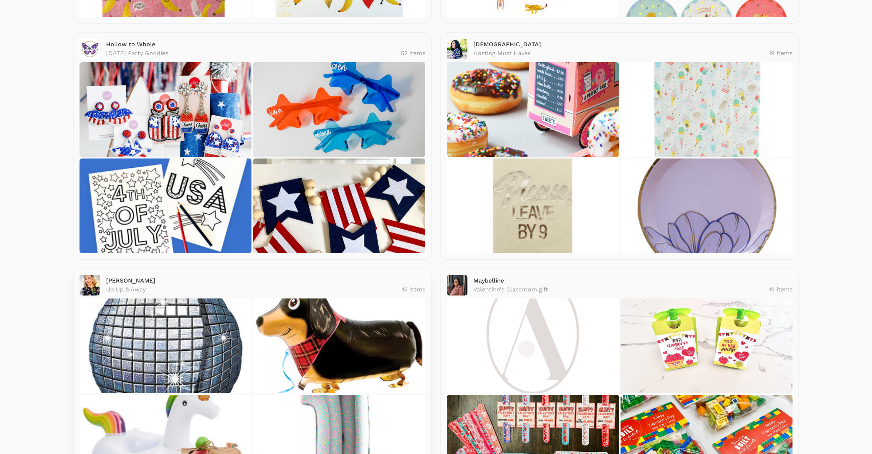
scroll to position [897, 0]
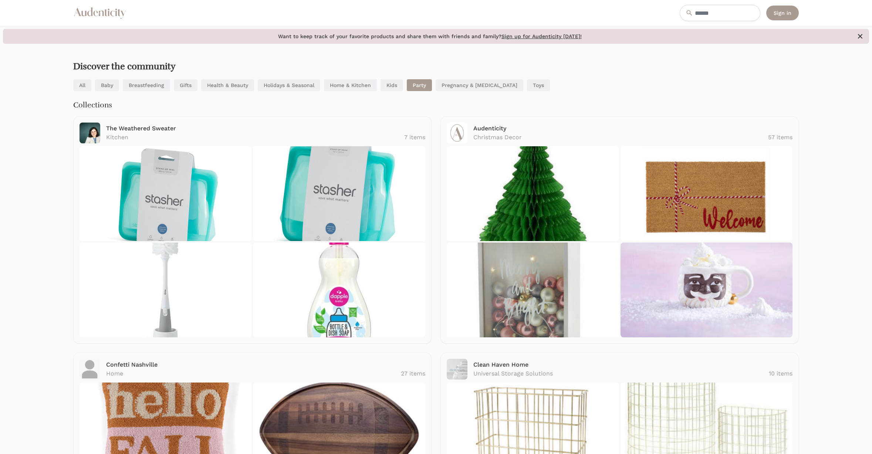
click at [239, 84] on link "Health & Beauty" at bounding box center [227, 85] width 53 height 12
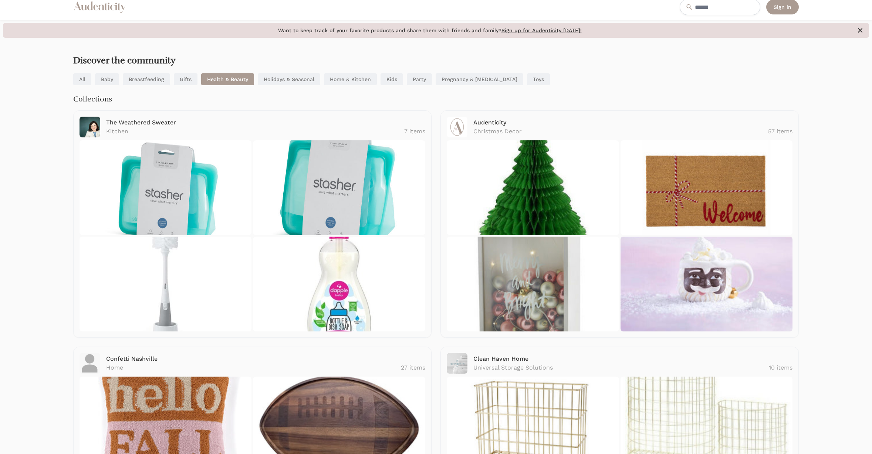
scroll to position [7, 0]
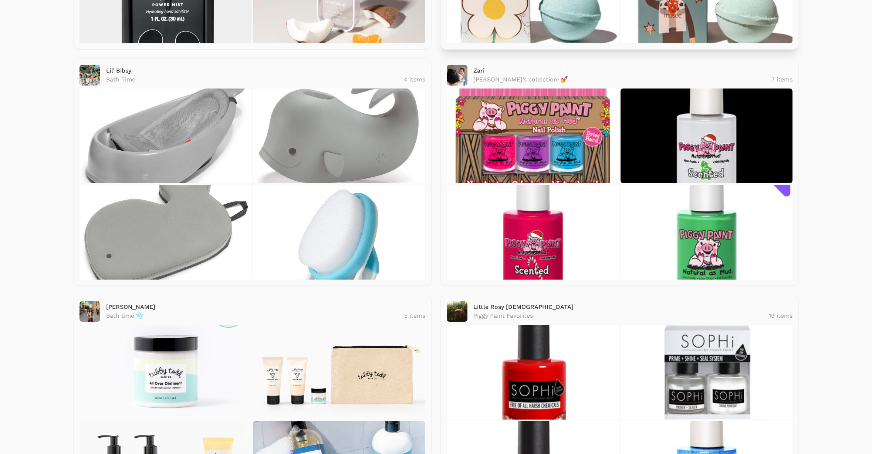
scroll to position [534, 0]
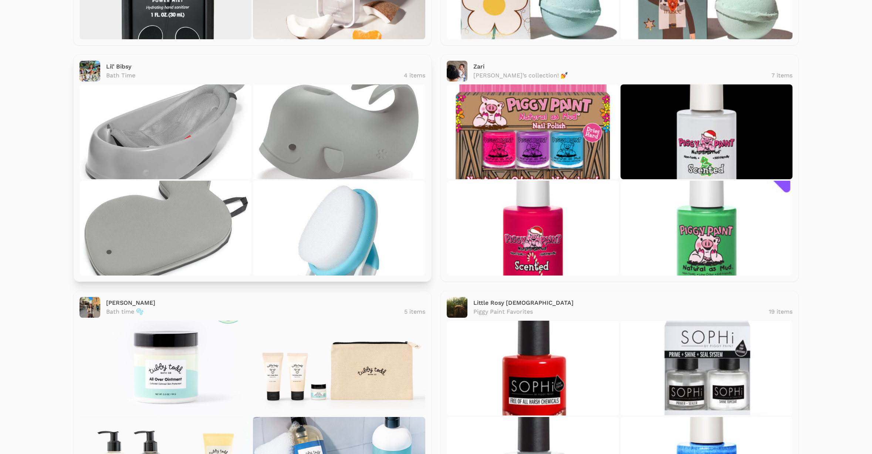
click at [122, 68] on link "Lil’ Bibsy" at bounding box center [118, 66] width 25 height 7
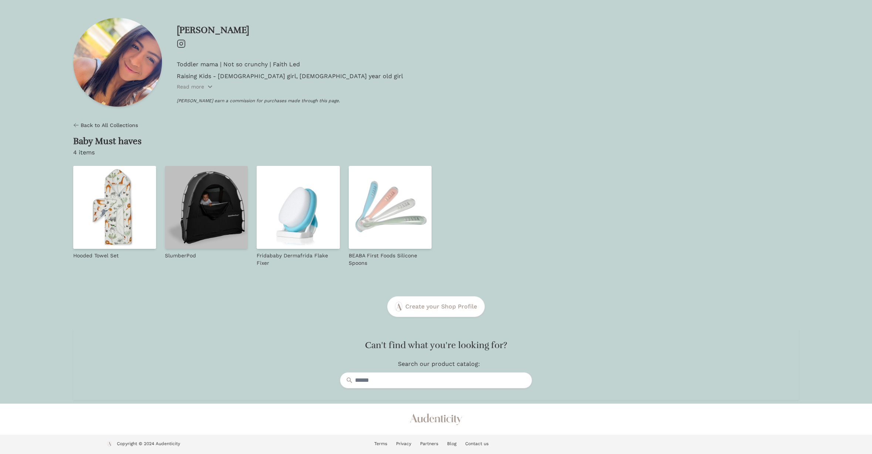
click at [220, 211] on img at bounding box center [206, 207] width 83 height 83
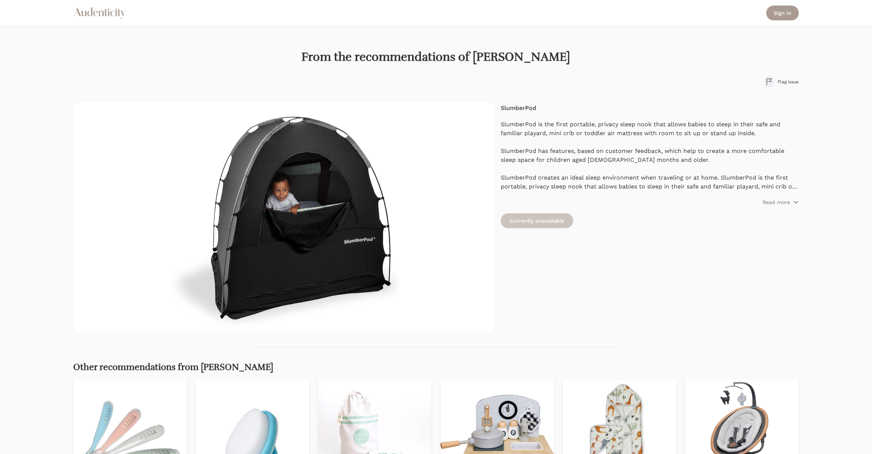
scroll to position [328, 0]
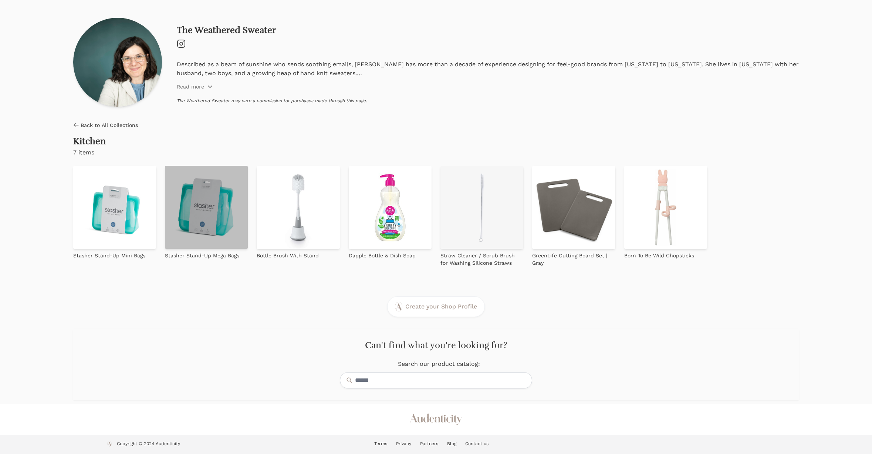
click at [208, 190] on img at bounding box center [206, 207] width 83 height 83
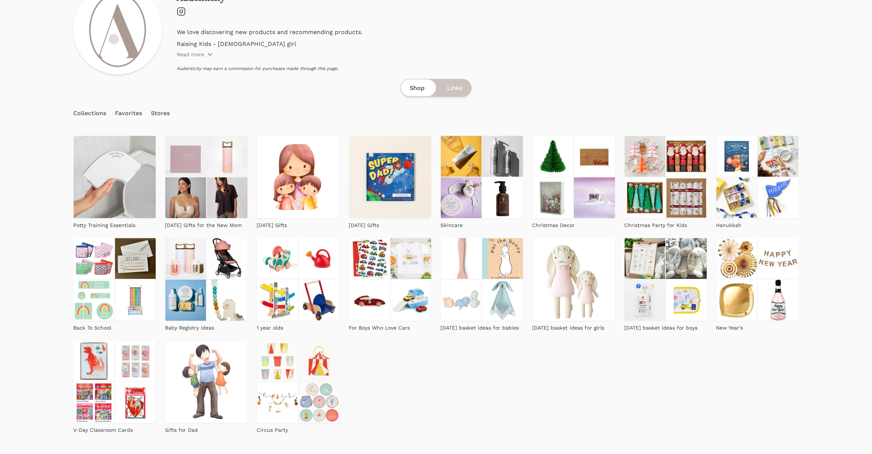
scroll to position [46, 0]
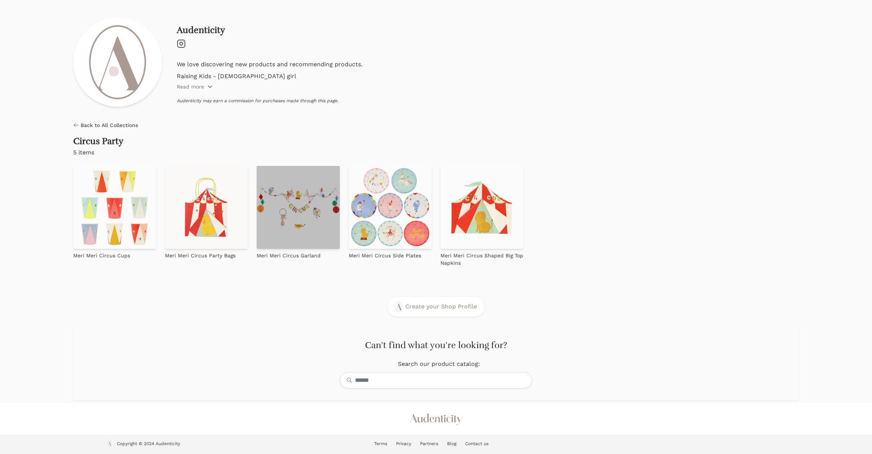
click at [293, 224] on img at bounding box center [298, 207] width 83 height 83
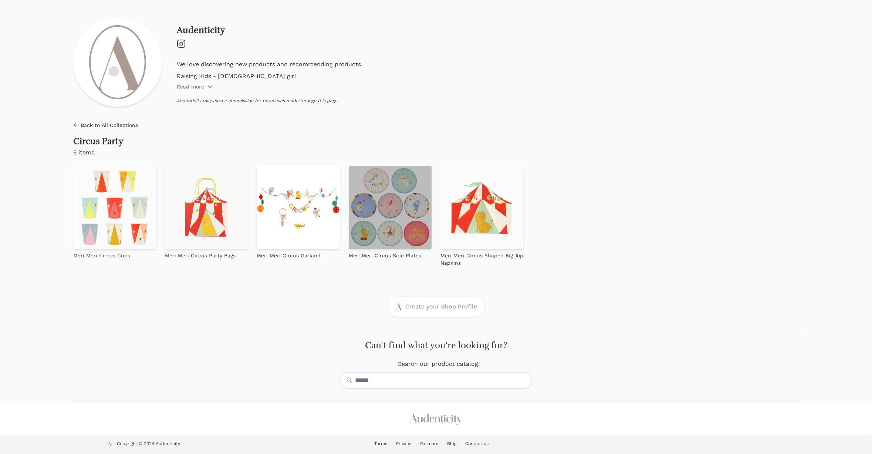
click at [392, 187] on img at bounding box center [390, 207] width 83 height 83
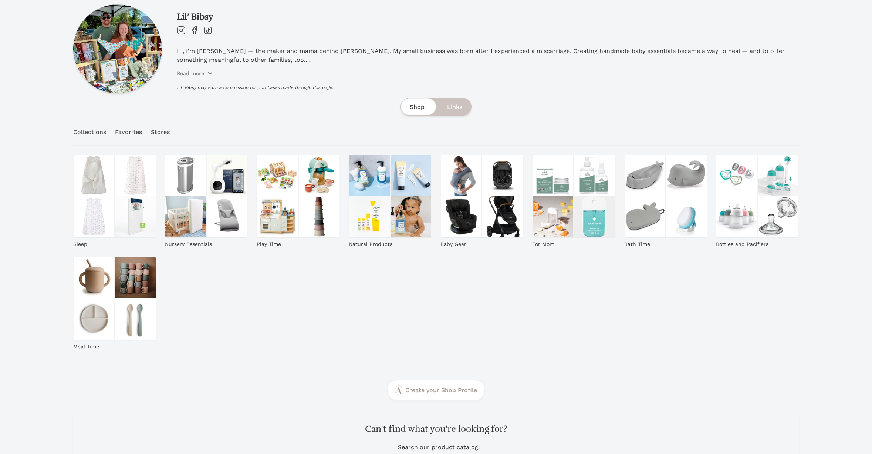
scroll to position [35, 0]
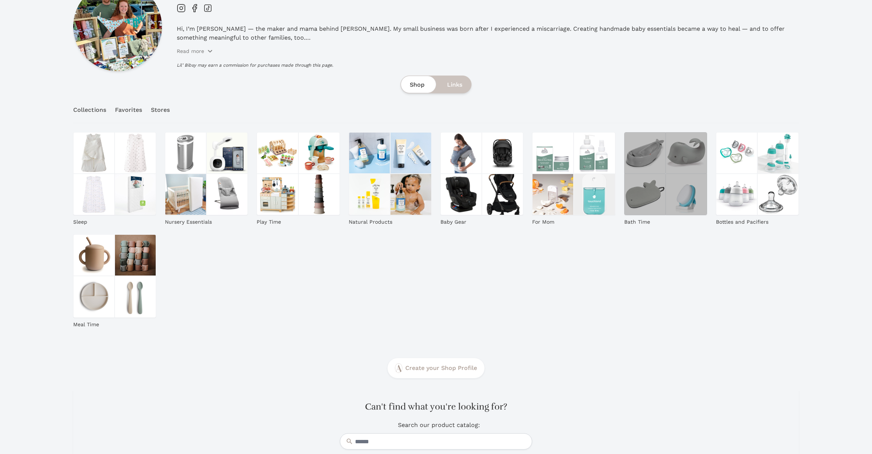
click at [644, 155] on img at bounding box center [645, 152] width 41 height 41
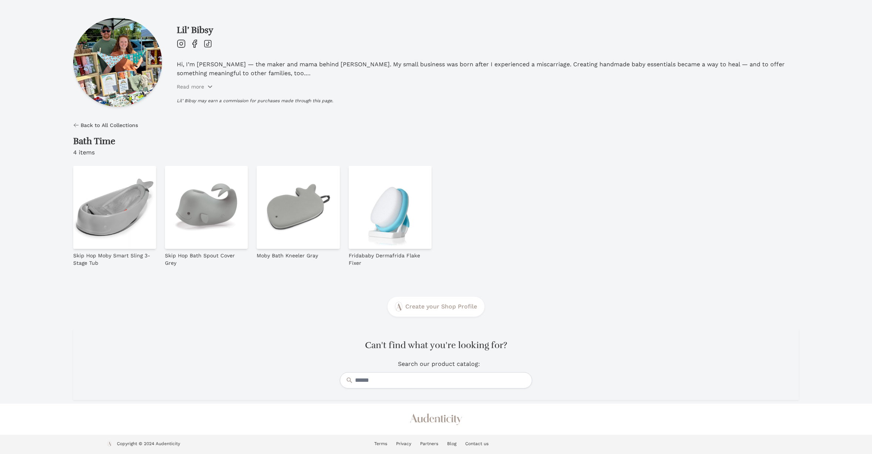
click at [179, 41] on icon "Instagram" at bounding box center [181, 43] width 9 height 9
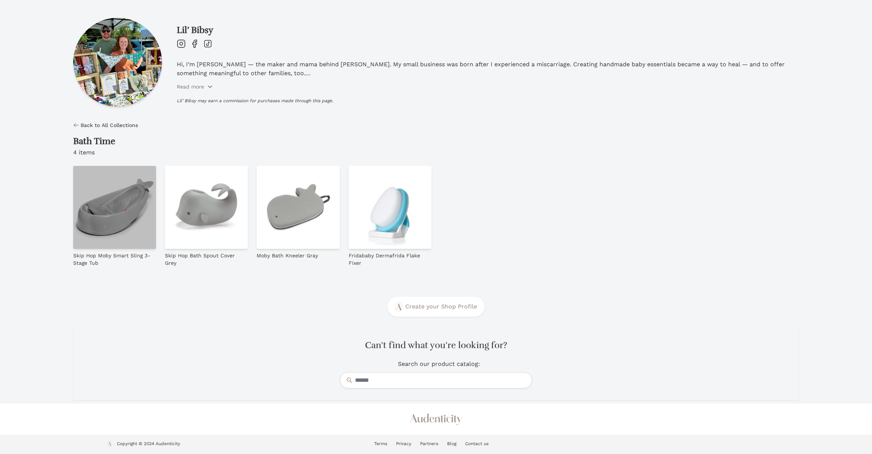
click at [112, 197] on img at bounding box center [114, 207] width 83 height 83
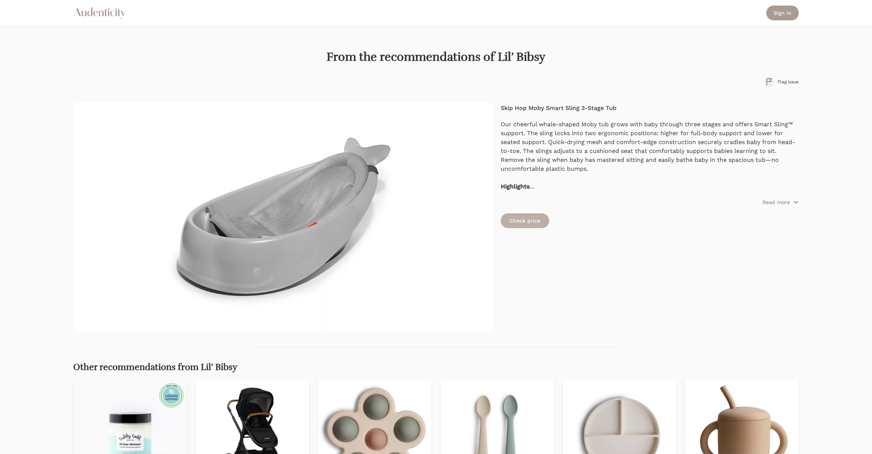
click at [533, 223] on link "Check price" at bounding box center [525, 220] width 48 height 15
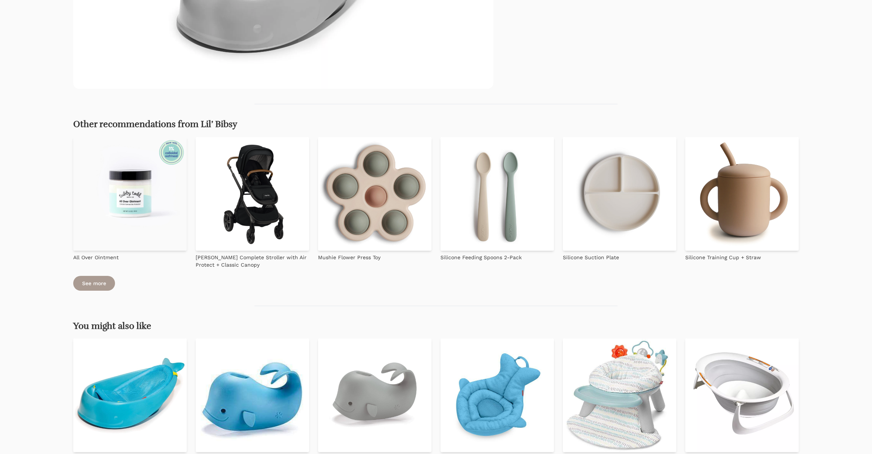
scroll to position [262, 0]
